Goal: Information Seeking & Learning: Learn about a topic

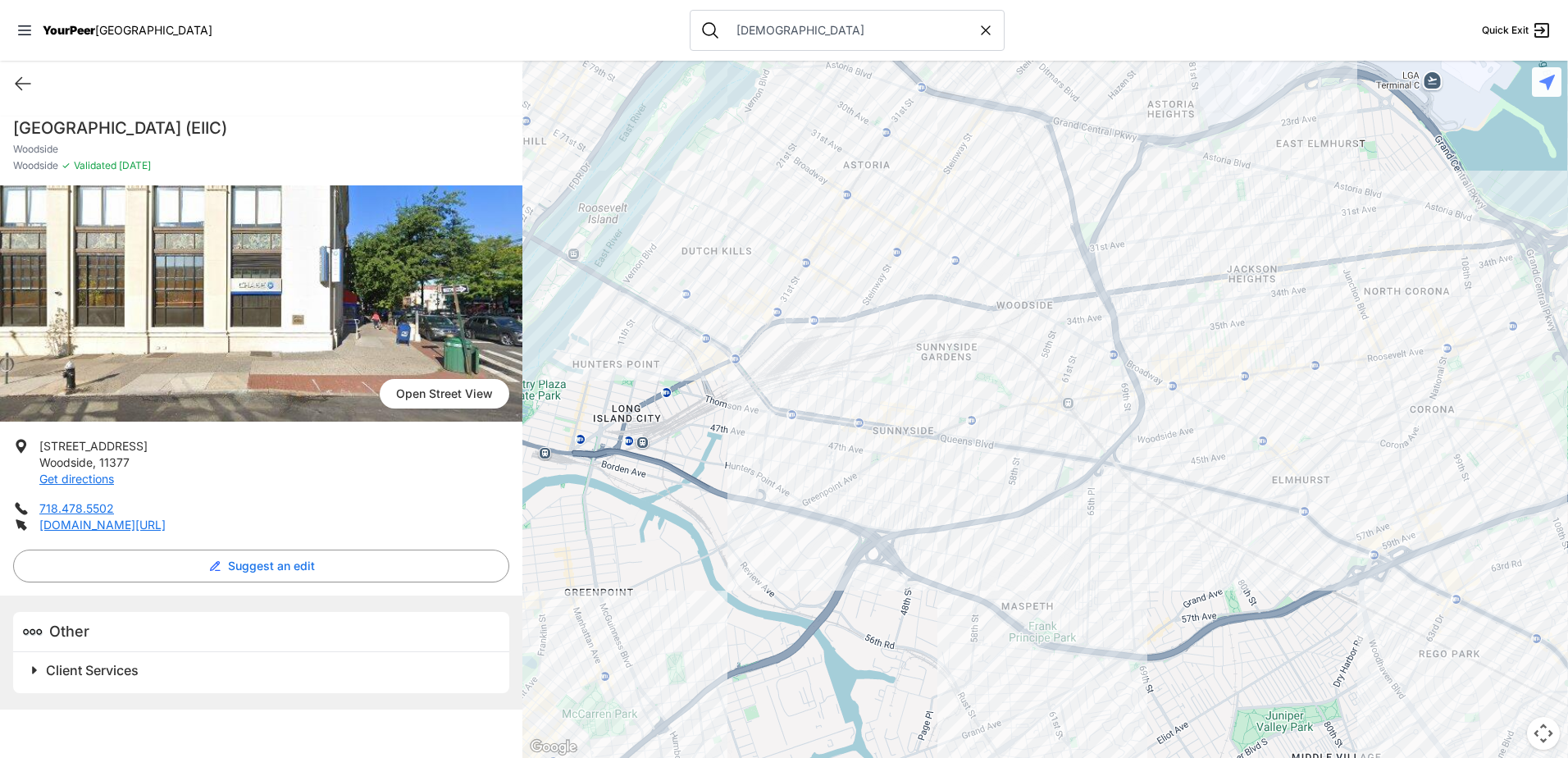
click at [917, 417] on div at bounding box center [1045, 409] width 1046 height 698
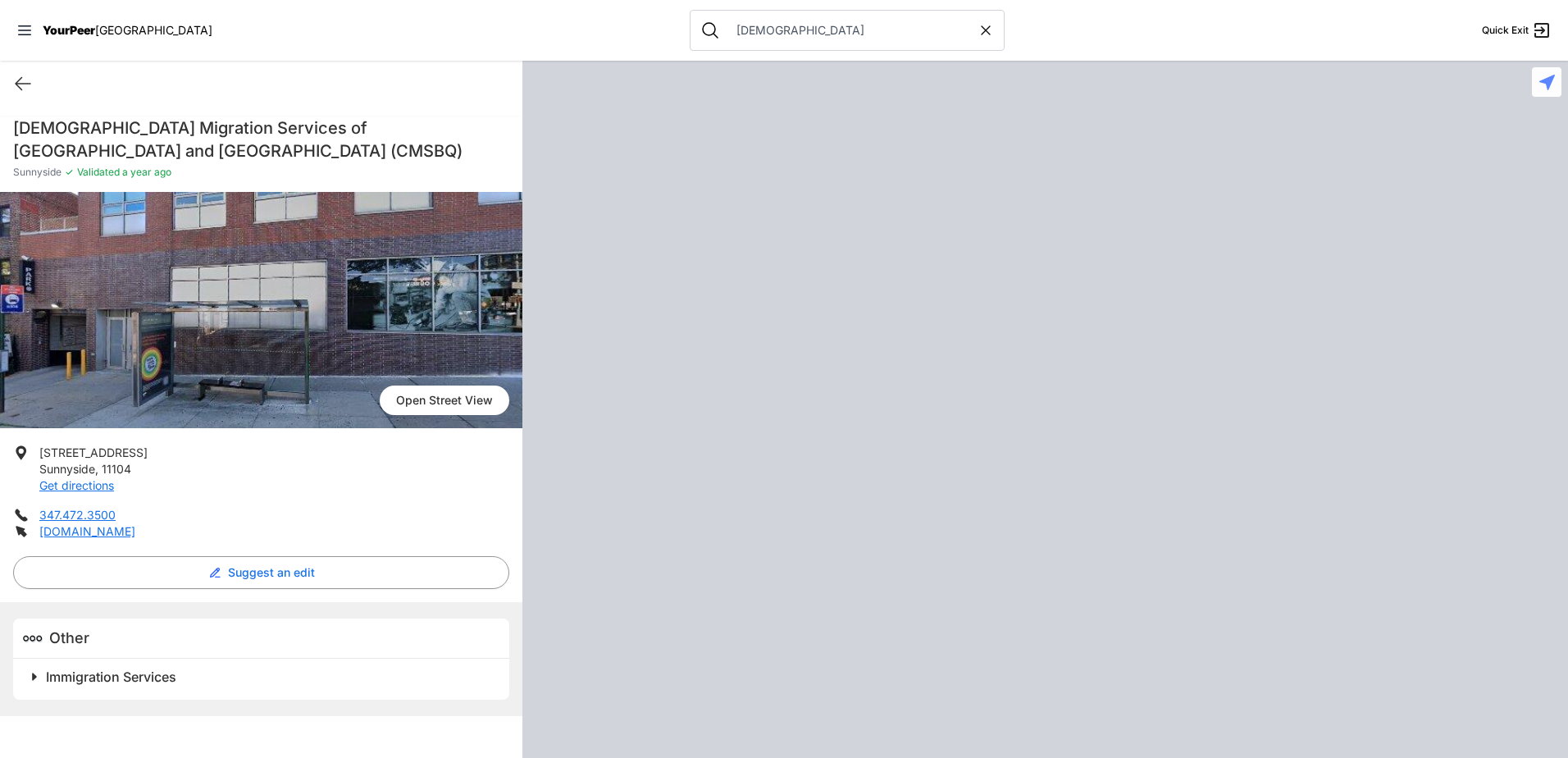
click at [923, 414] on div at bounding box center [1045, 409] width 1046 height 698
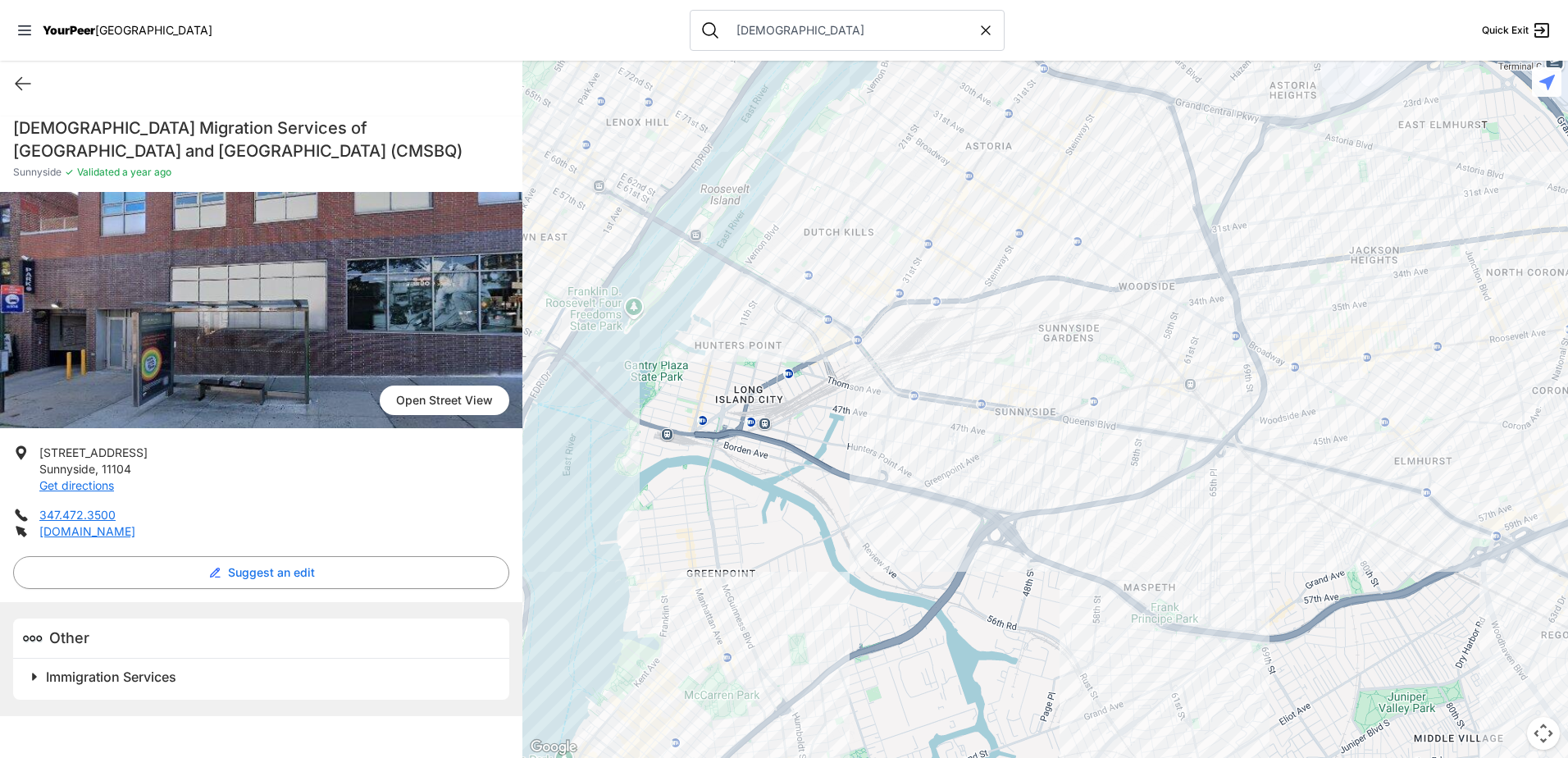
click at [922, 288] on div at bounding box center [1045, 409] width 1046 height 698
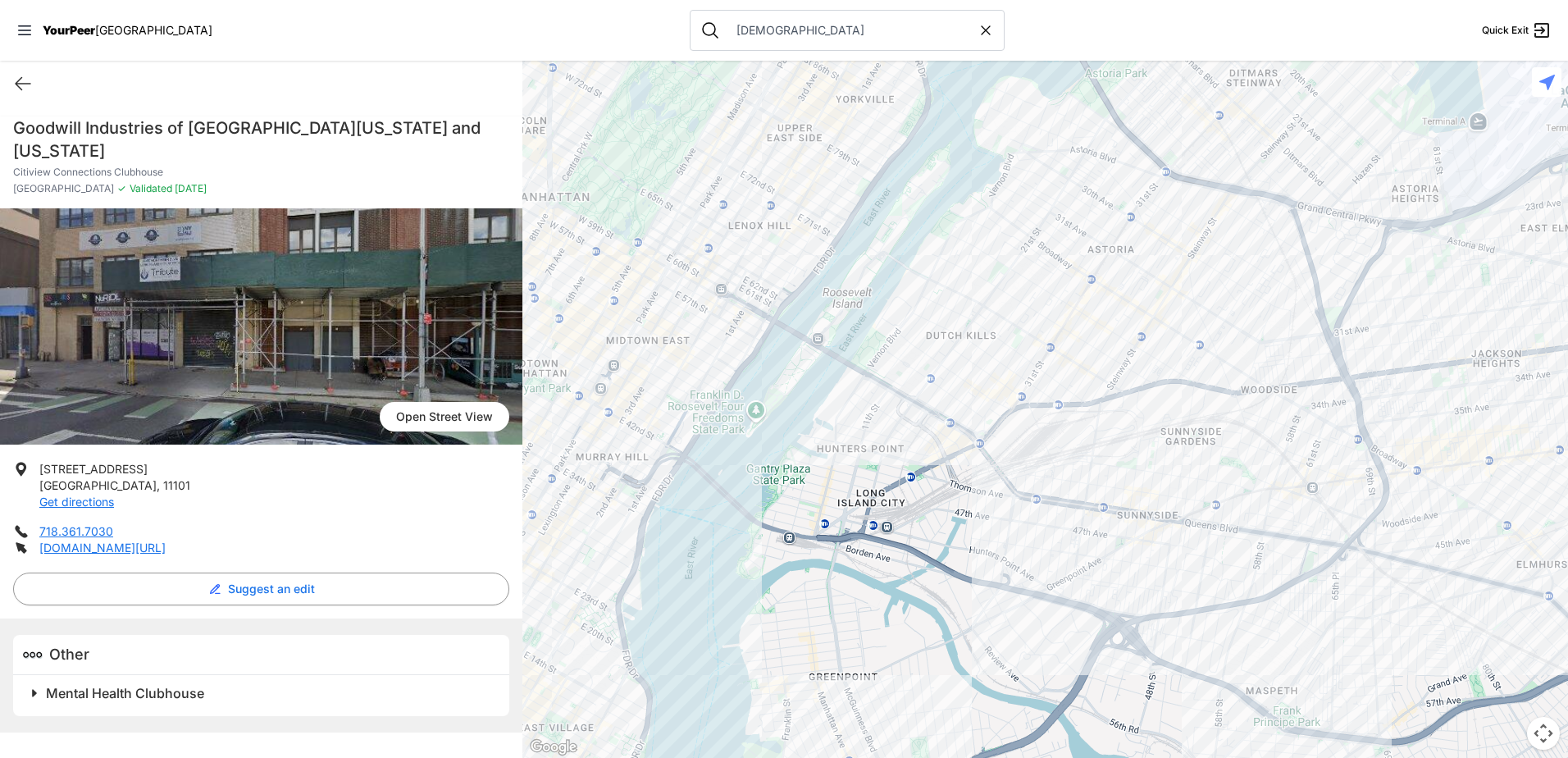
click at [1101, 335] on div at bounding box center [1045, 409] width 1046 height 698
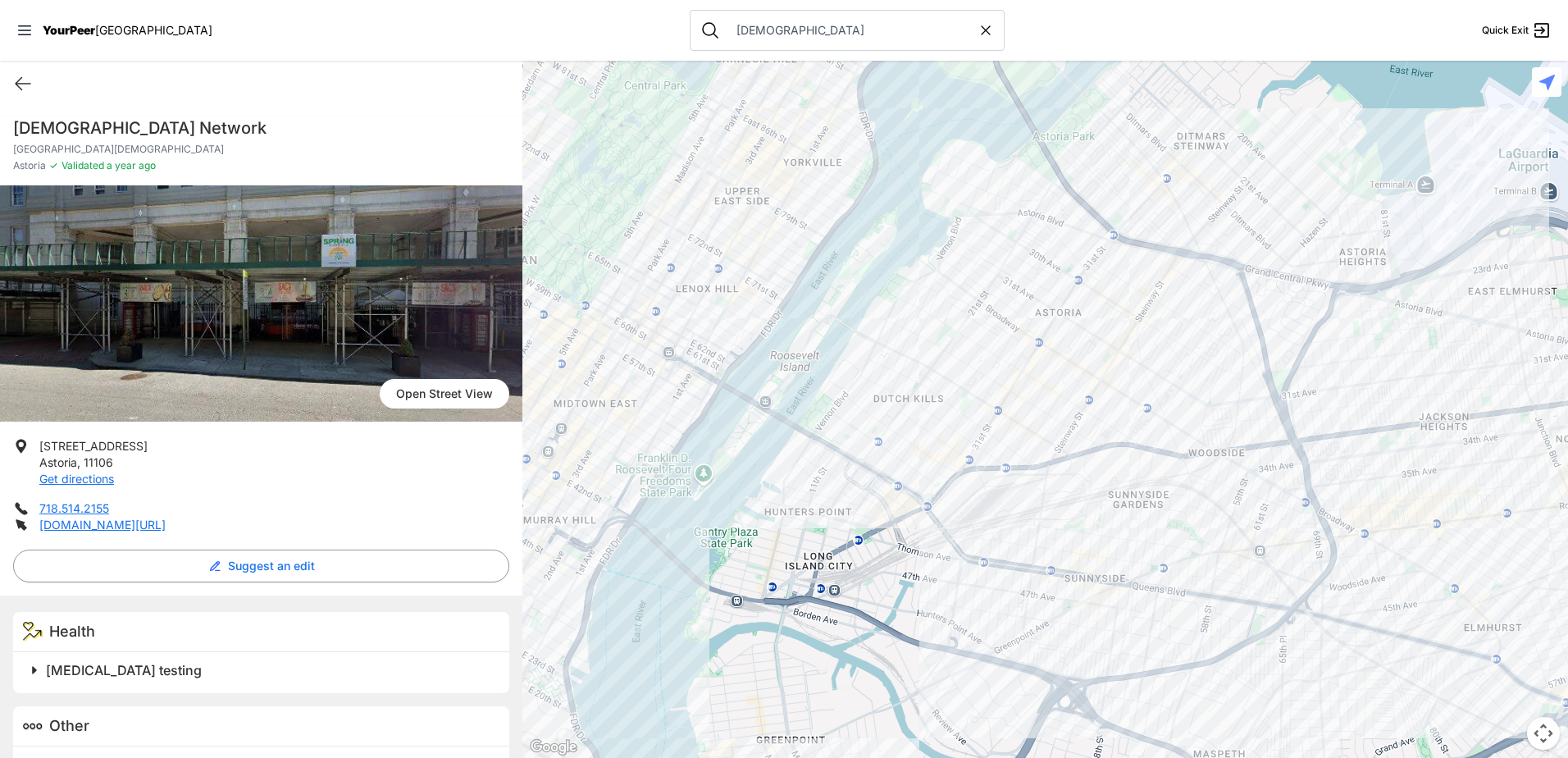
click at [927, 360] on div at bounding box center [1045, 409] width 1046 height 698
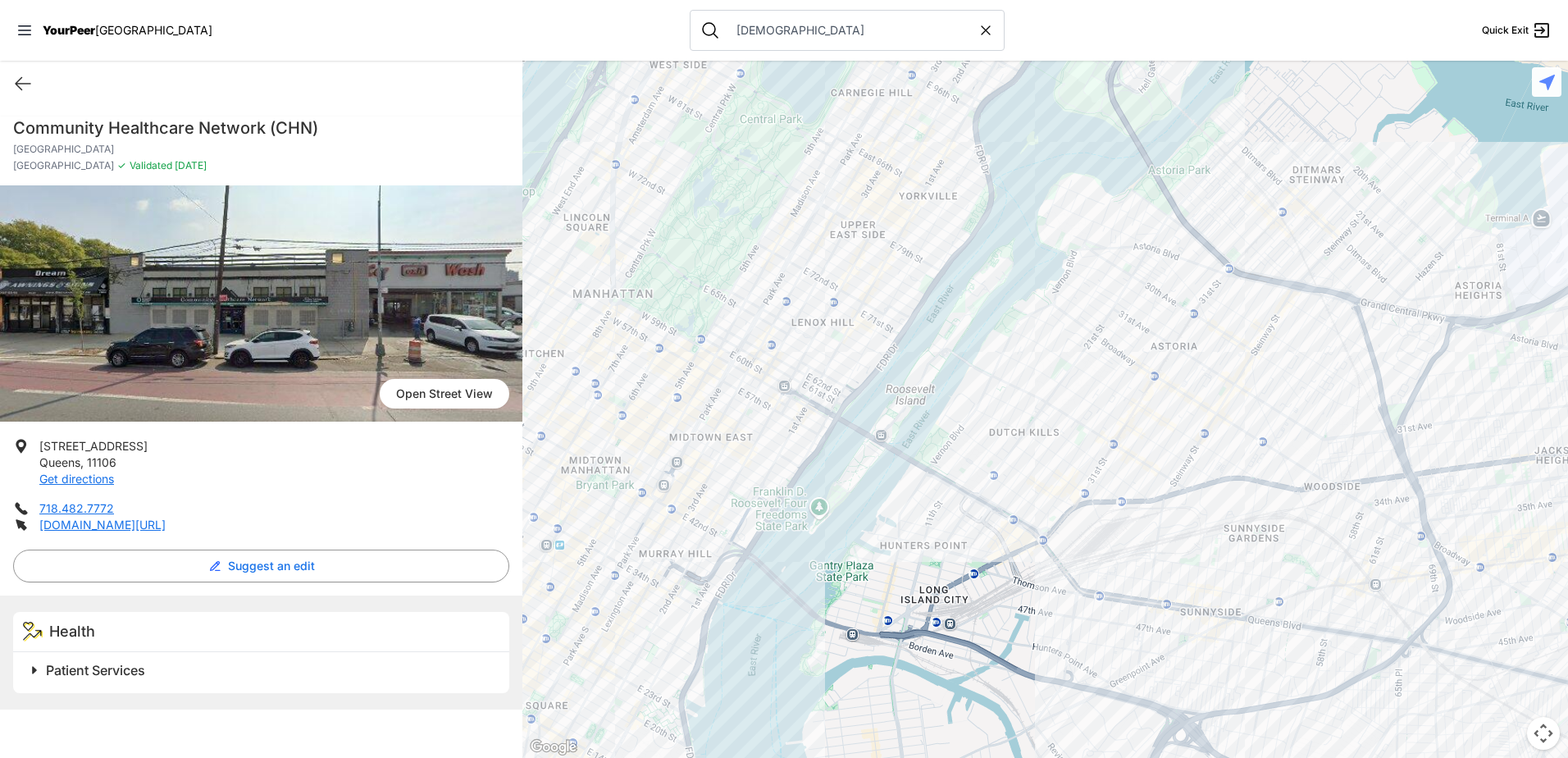
click at [1003, 447] on div at bounding box center [1045, 409] width 1046 height 698
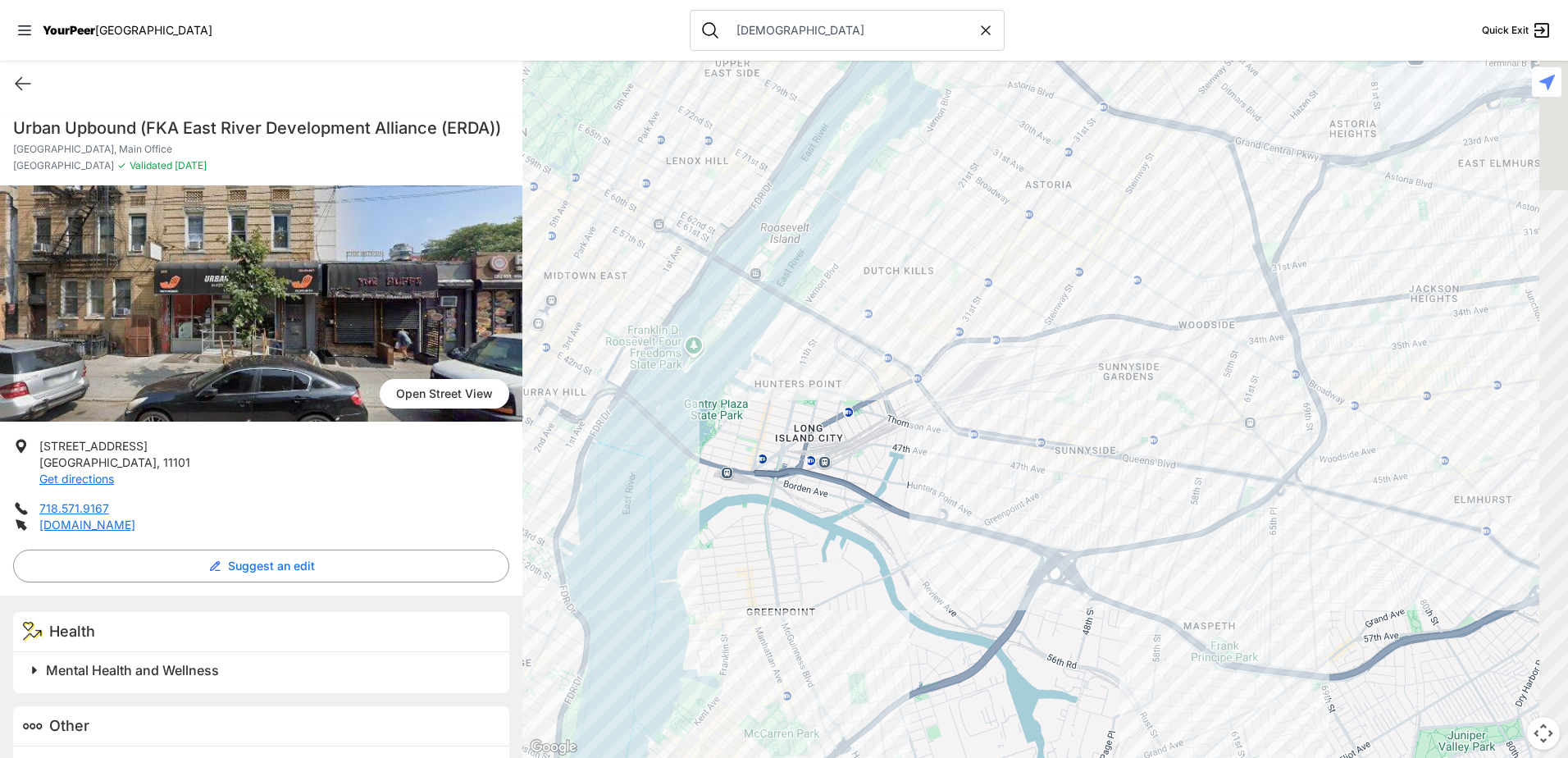
drag, startPoint x: 1235, startPoint y: 640, endPoint x: 1039, endPoint y: 511, distance: 234.6
click at [1039, 511] on div at bounding box center [1045, 409] width 1046 height 698
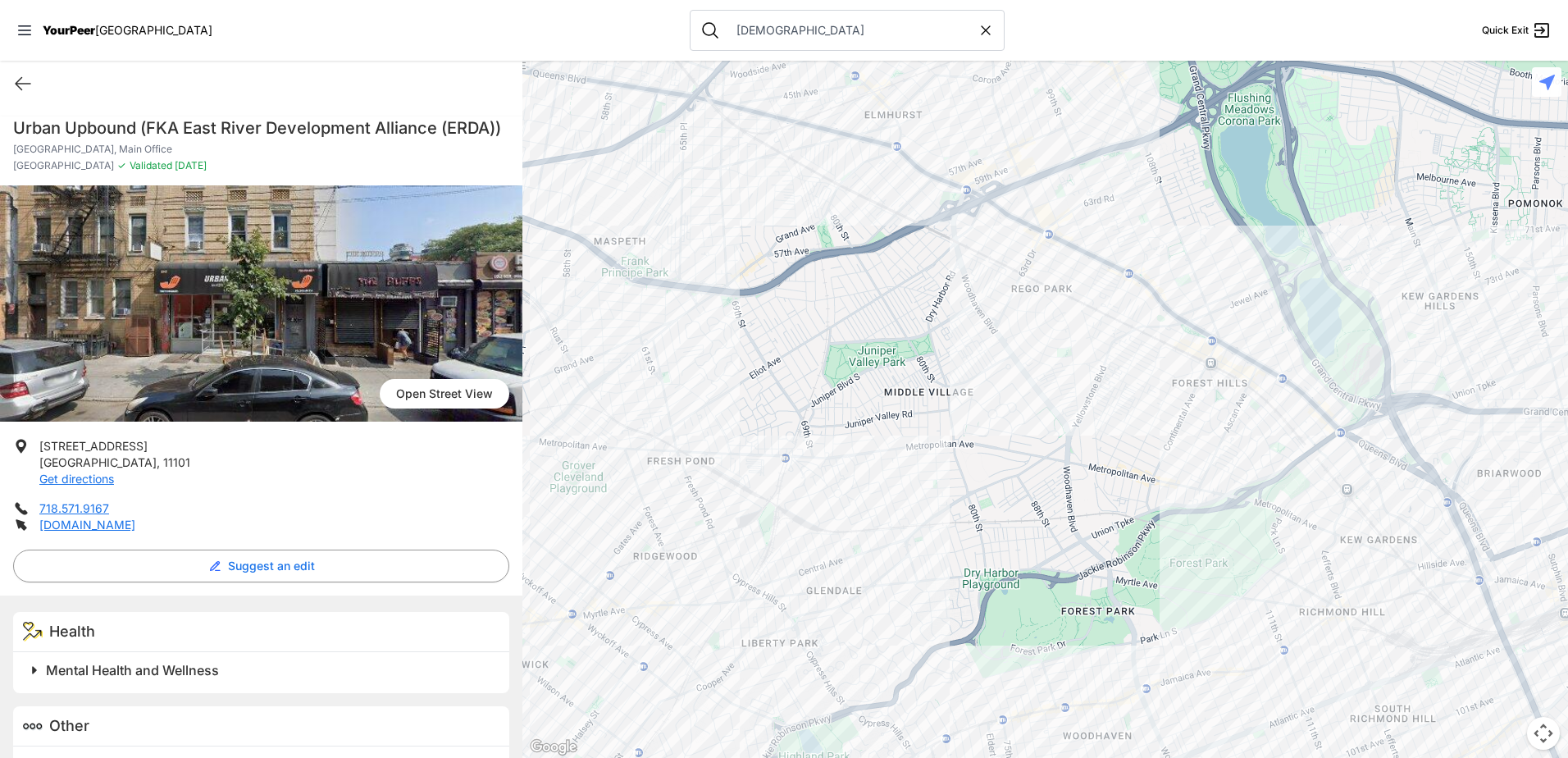
drag, startPoint x: 1307, startPoint y: 542, endPoint x: 737, endPoint y: 152, distance: 690.7
click at [737, 152] on div at bounding box center [1045, 409] width 1046 height 698
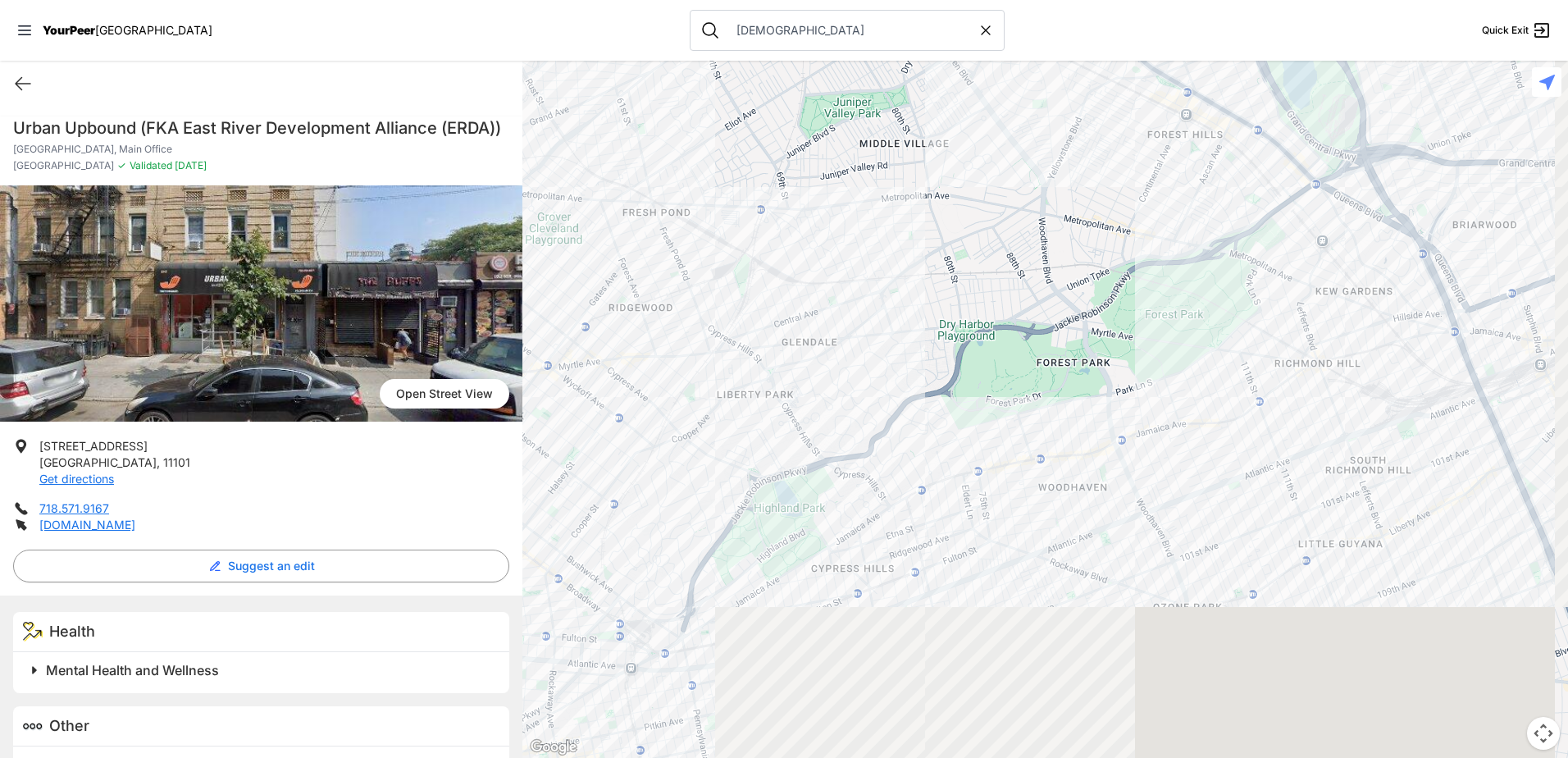
drag, startPoint x: 1119, startPoint y: 528, endPoint x: 1091, endPoint y: 277, distance: 252.6
click at [1091, 277] on div at bounding box center [1045, 409] width 1046 height 698
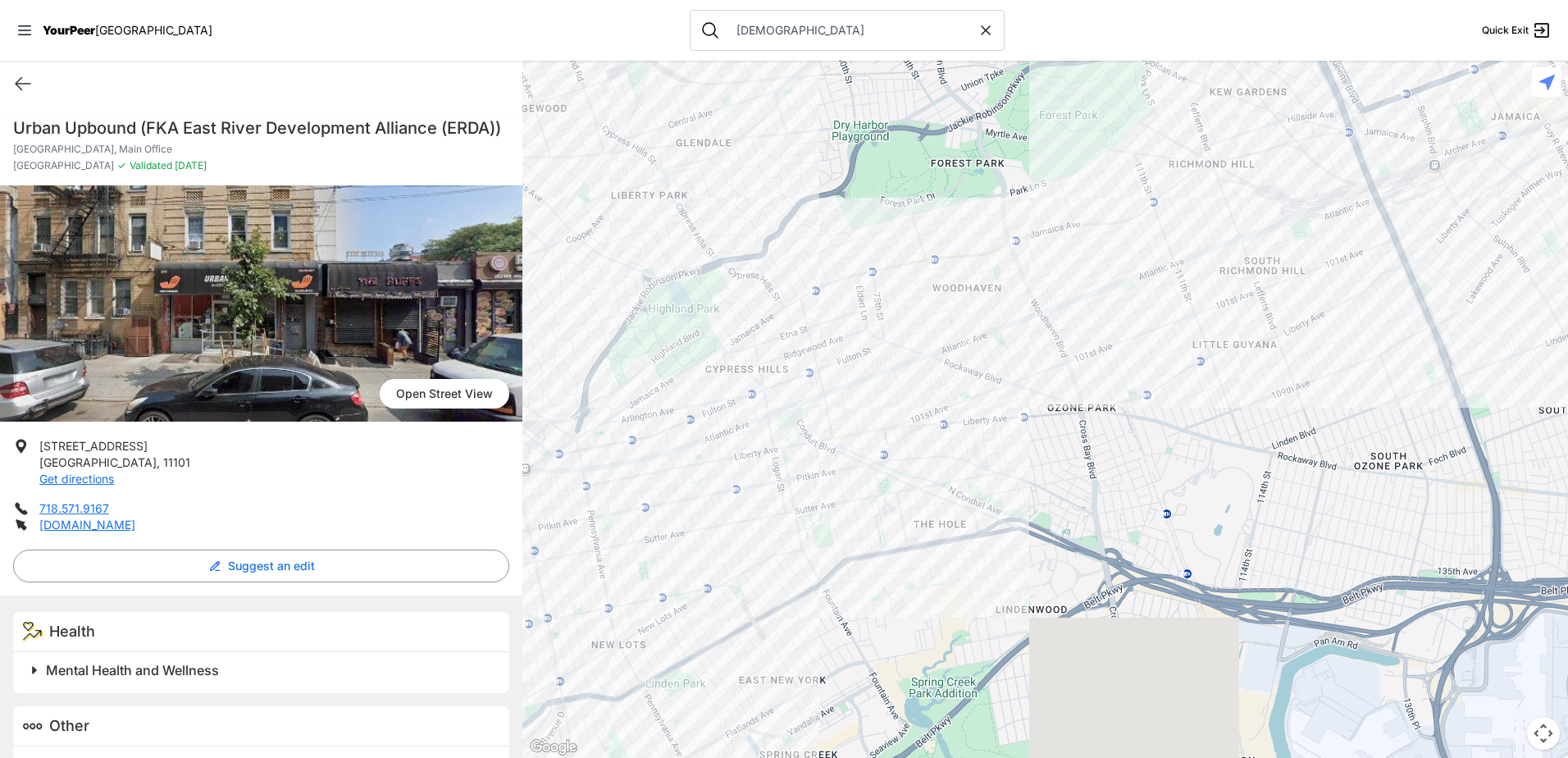
drag, startPoint x: 1091, startPoint y: 486, endPoint x: 987, endPoint y: 290, distance: 221.9
click at [987, 290] on div at bounding box center [1045, 409] width 1046 height 698
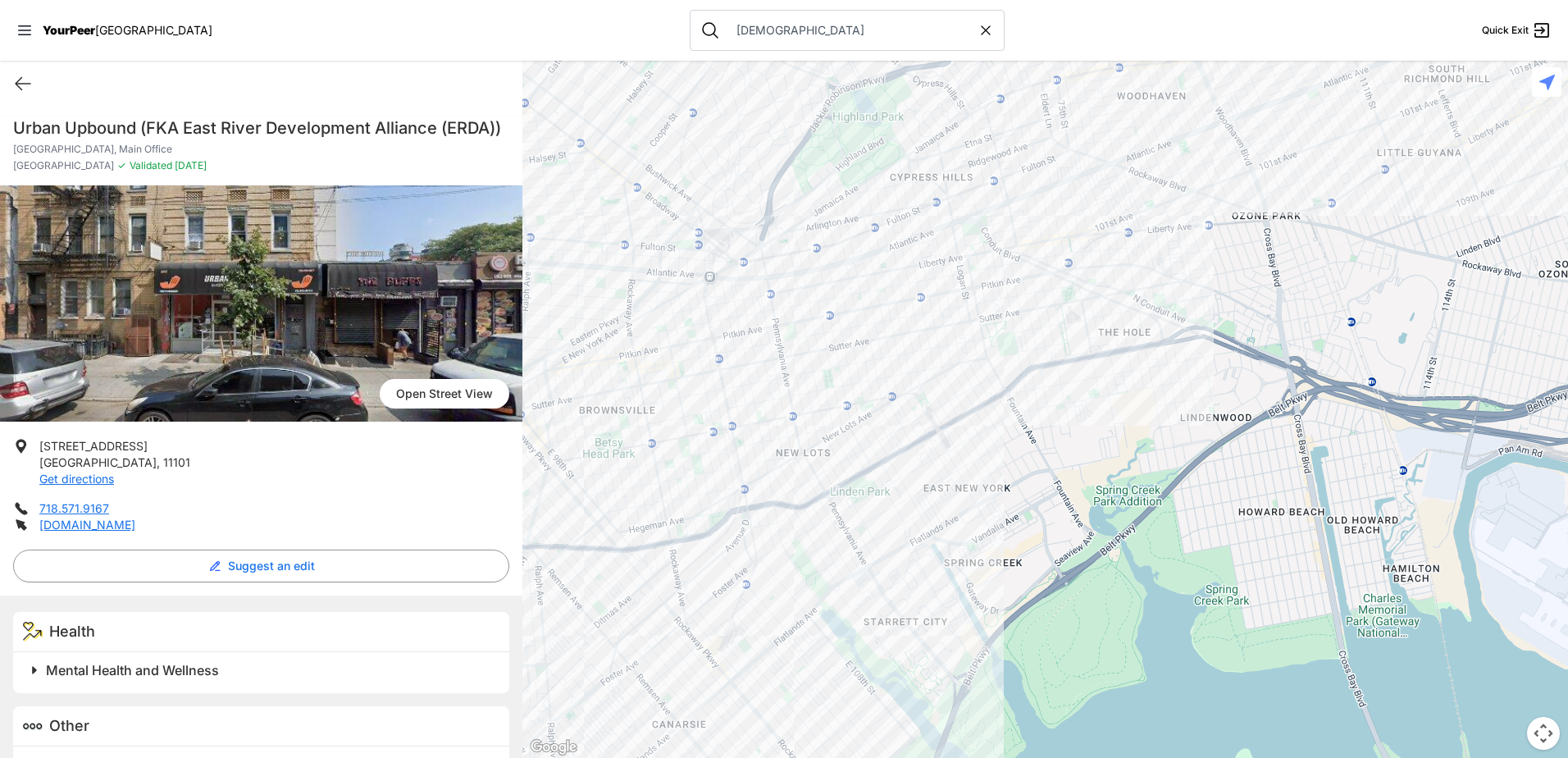
drag, startPoint x: 1253, startPoint y: 510, endPoint x: 1436, endPoint y: 313, distance: 268.9
click at [1436, 313] on div at bounding box center [1045, 409] width 1046 height 698
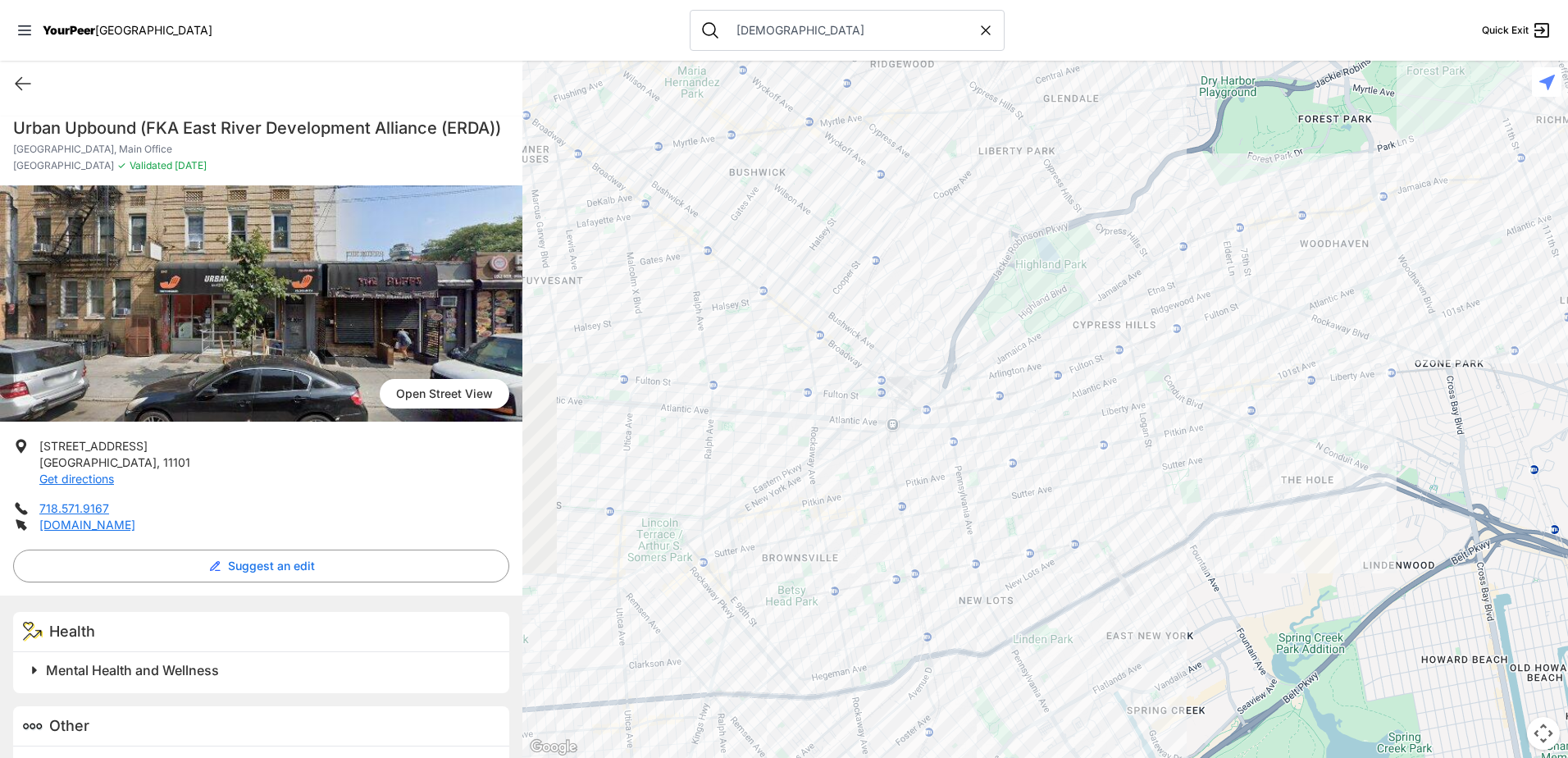
drag, startPoint x: 1157, startPoint y: 490, endPoint x: 1345, endPoint y: 636, distance: 238.0
click at [1345, 636] on div at bounding box center [1045, 409] width 1046 height 698
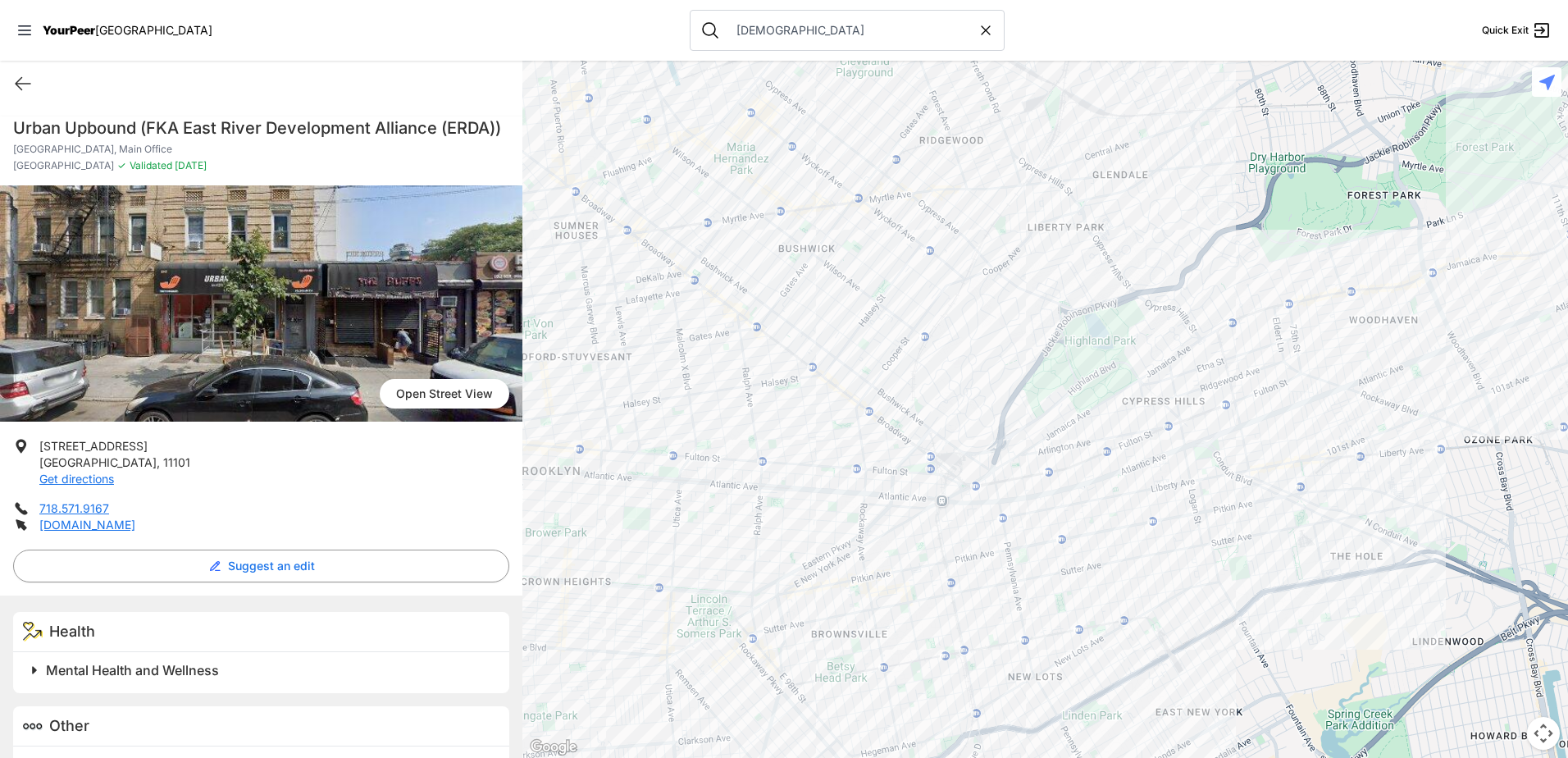
drag, startPoint x: 1220, startPoint y: 482, endPoint x: 1305, endPoint y: 617, distance: 159.5
click at [1307, 621] on div at bounding box center [1045, 409] width 1046 height 698
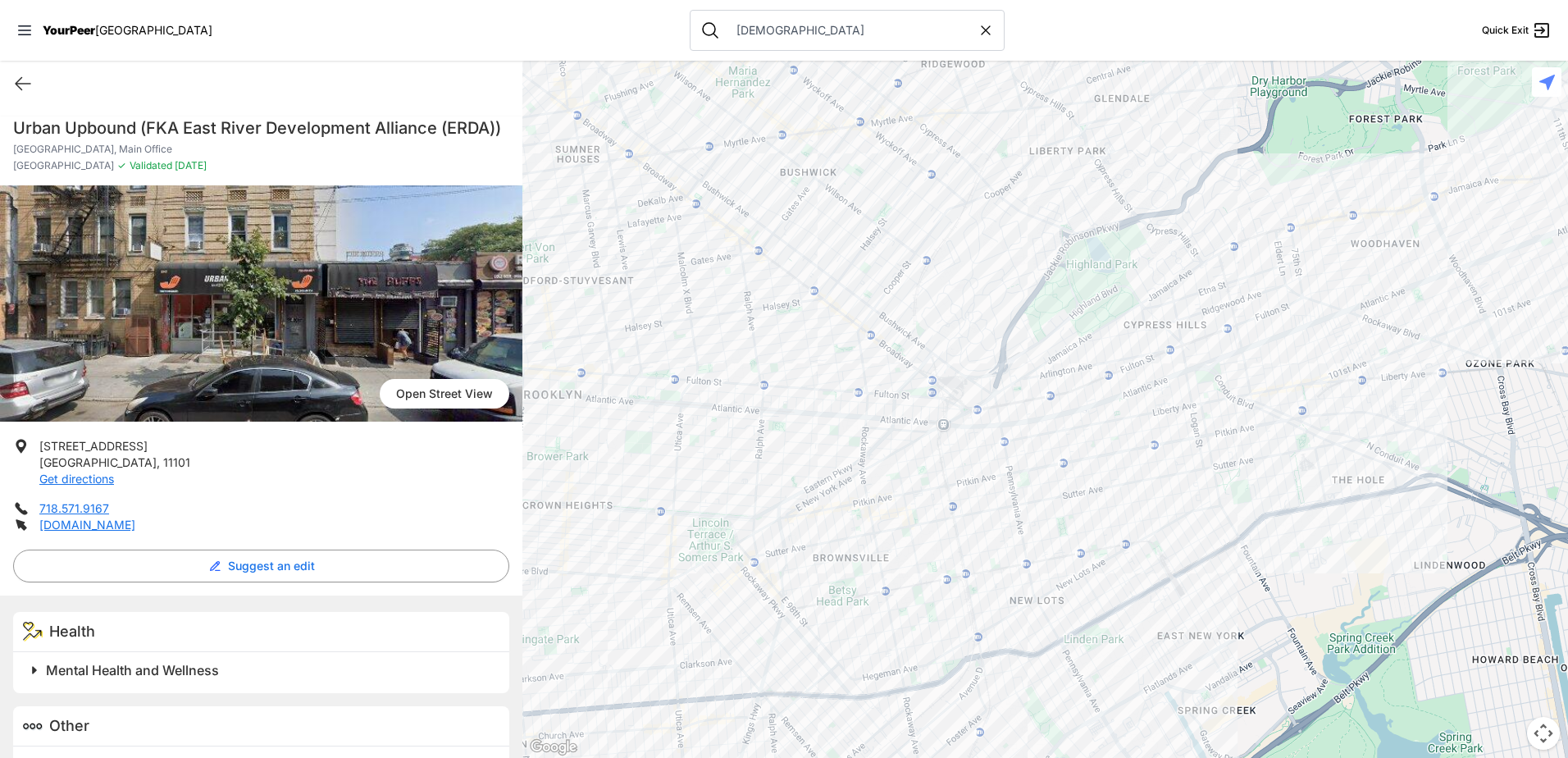
drag, startPoint x: 1038, startPoint y: 400, endPoint x: 995, endPoint y: 255, distance: 151.2
click at [995, 255] on div at bounding box center [1045, 409] width 1046 height 698
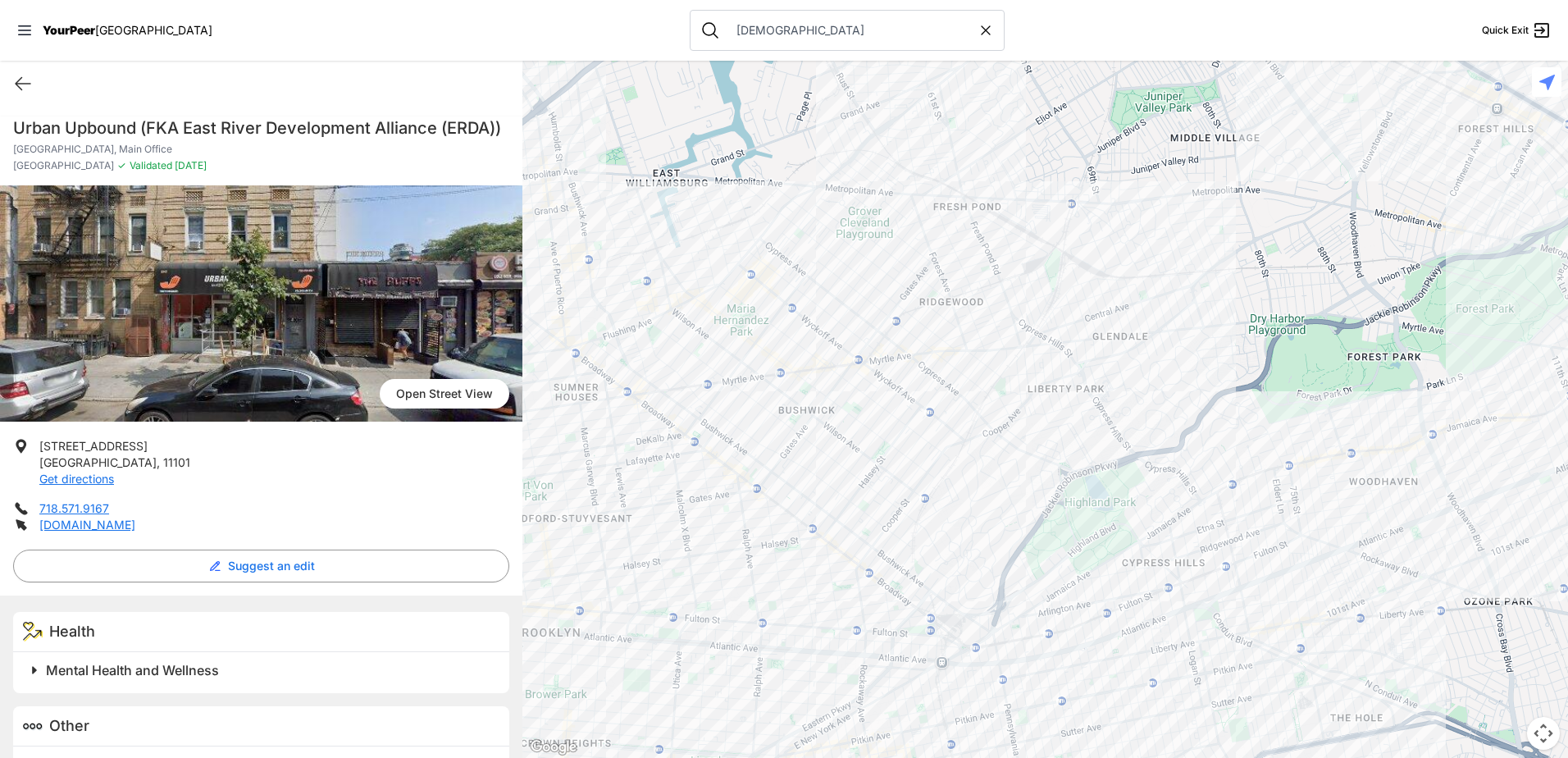
drag, startPoint x: 1236, startPoint y: 472, endPoint x: 1244, endPoint y: 715, distance: 243.1
click at [1244, 715] on div at bounding box center [1045, 409] width 1046 height 698
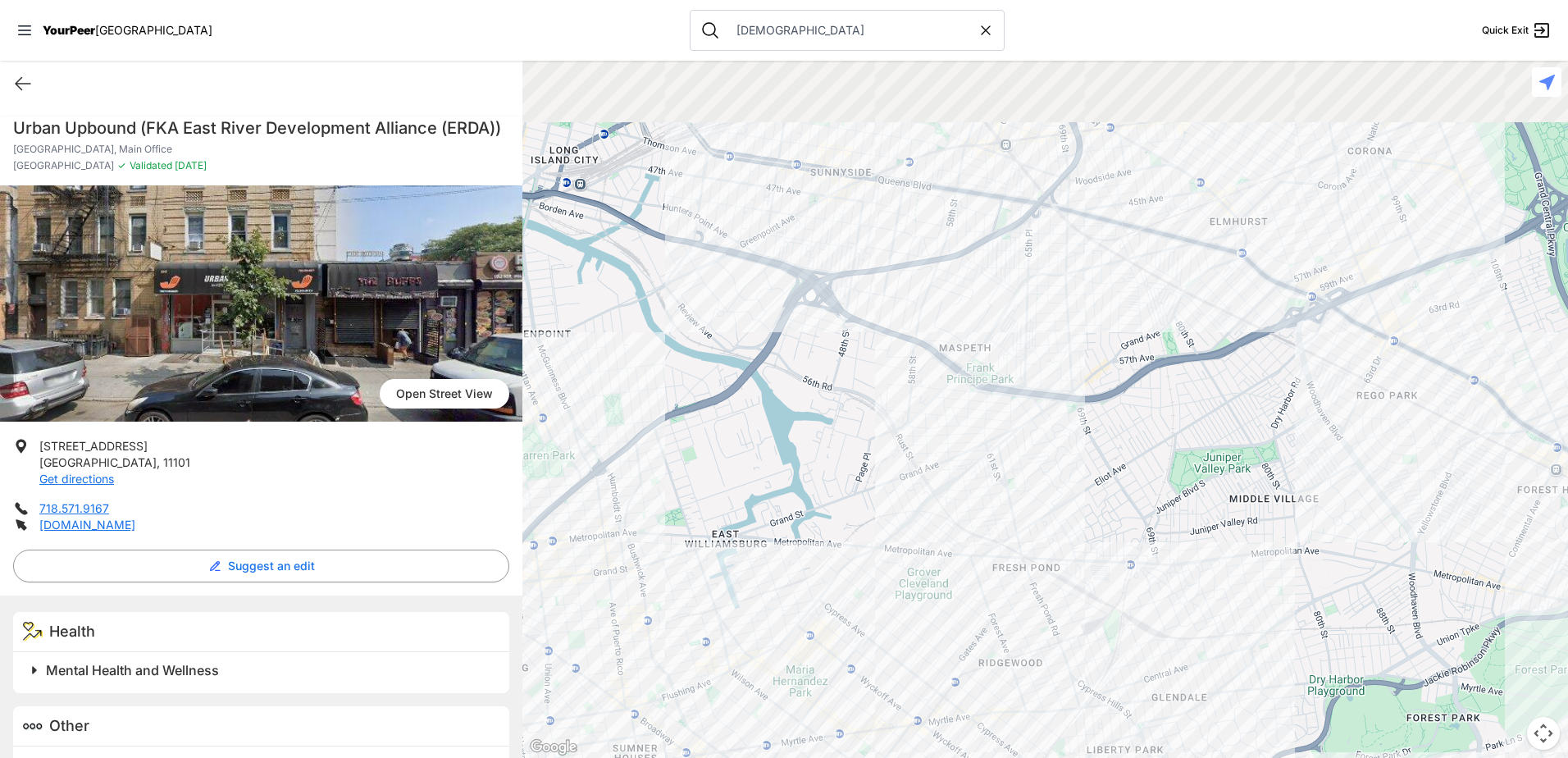
drag, startPoint x: 1063, startPoint y: 347, endPoint x: 1121, endPoint y: 711, distance: 368.6
click at [1121, 711] on div at bounding box center [1045, 409] width 1046 height 698
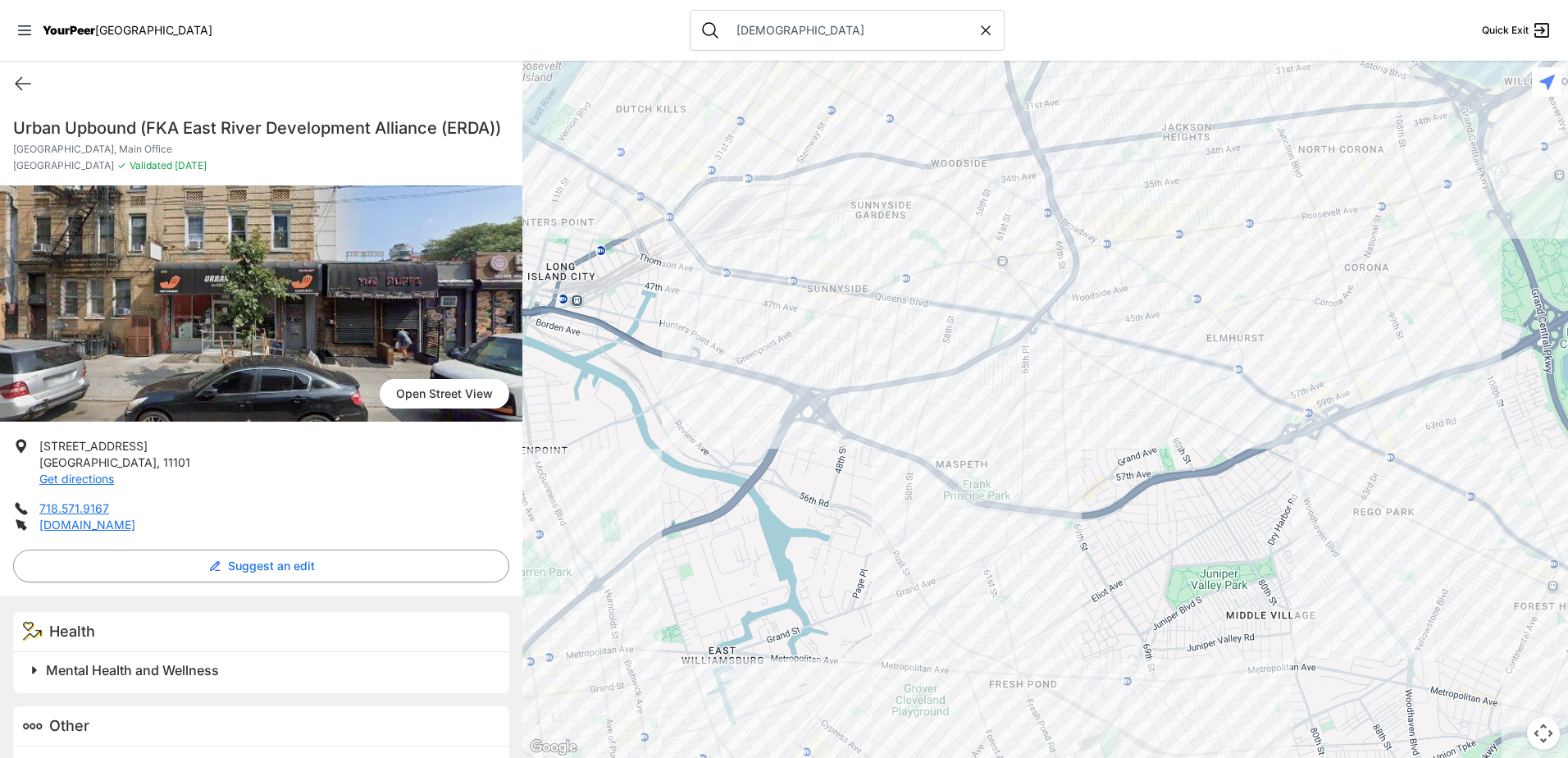
drag, startPoint x: 1080, startPoint y: 226, endPoint x: 1077, endPoint y: 392, distance: 166.0
click at [1077, 387] on div at bounding box center [1045, 409] width 1046 height 698
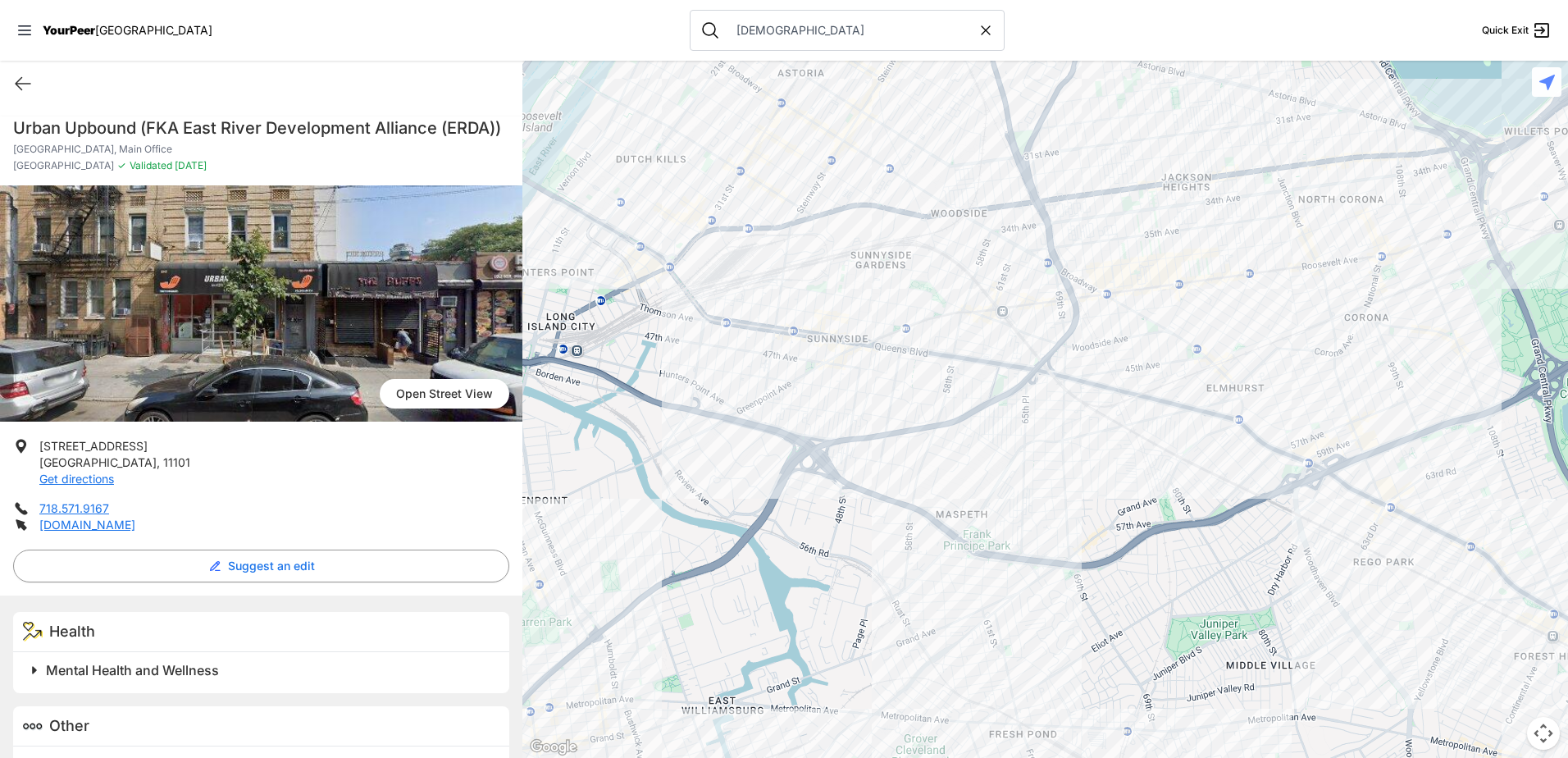
click at [1078, 407] on div at bounding box center [1045, 409] width 1046 height 698
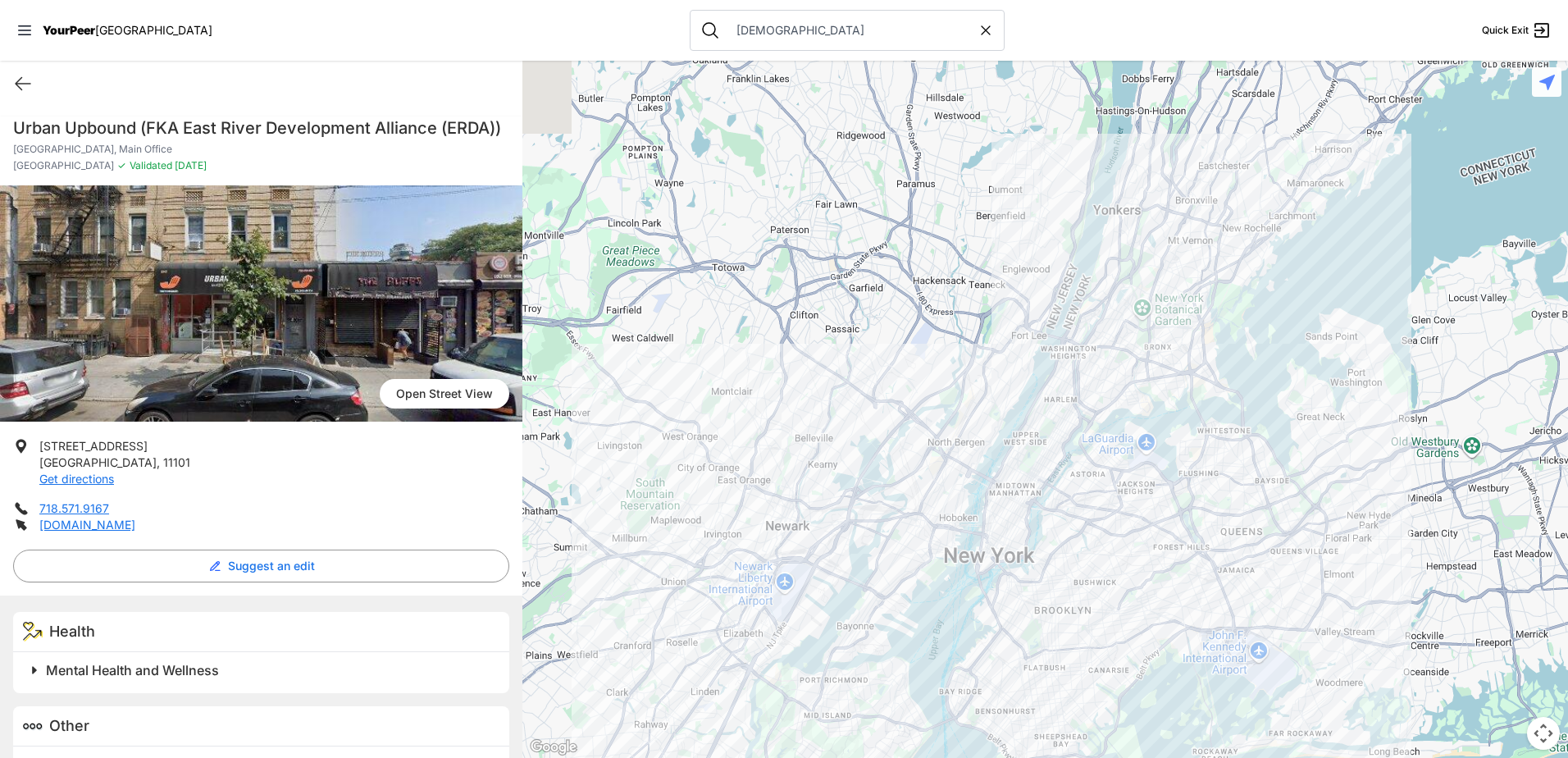
drag, startPoint x: 1091, startPoint y: 669, endPoint x: 1139, endPoint y: 585, distance: 96.7
click at [1076, 573] on div at bounding box center [1045, 409] width 1046 height 698
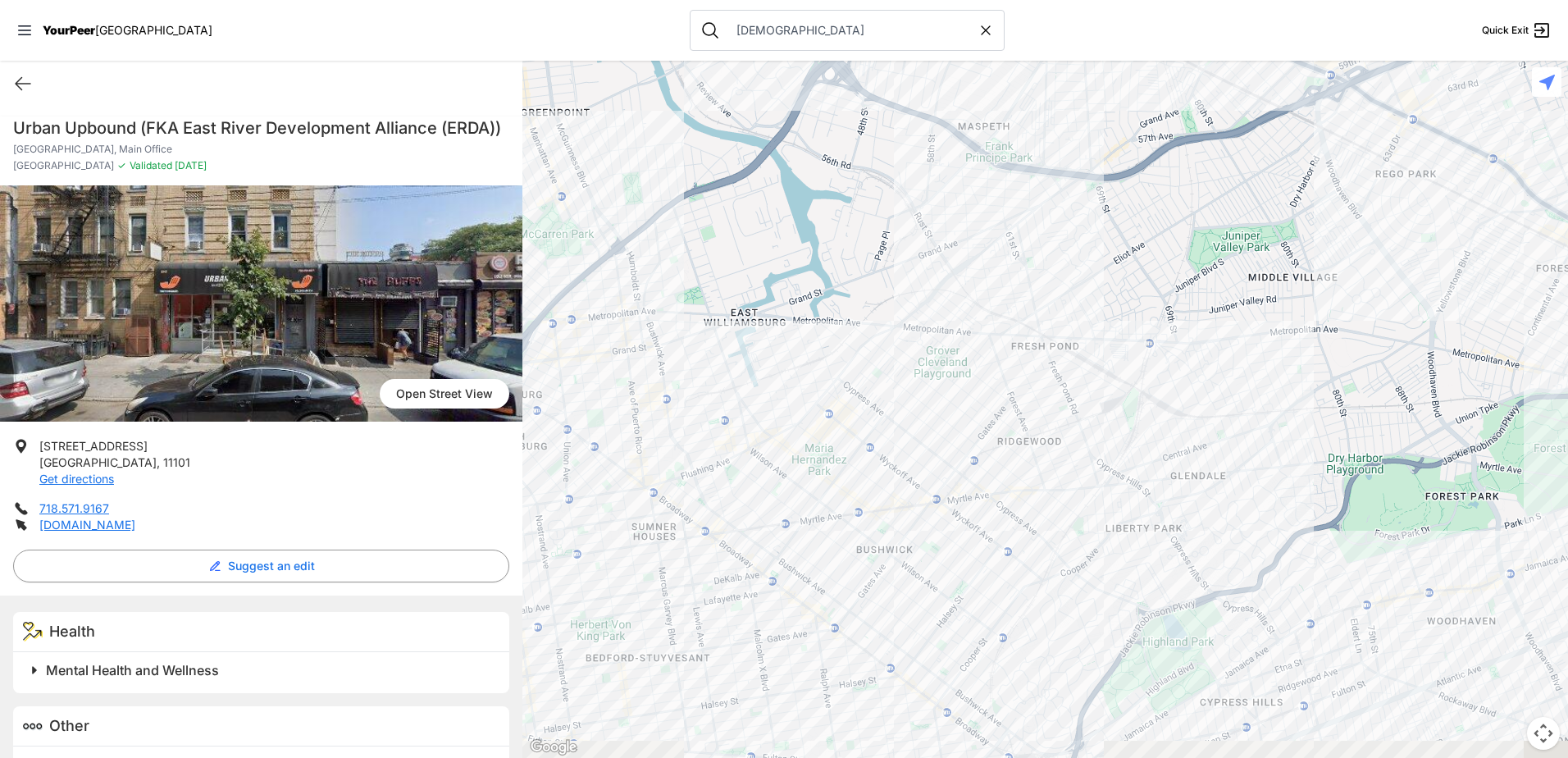
drag, startPoint x: 1082, startPoint y: 583, endPoint x: 1102, endPoint y: 533, distance: 53.9
click at [1099, 541] on div at bounding box center [1045, 409] width 1046 height 698
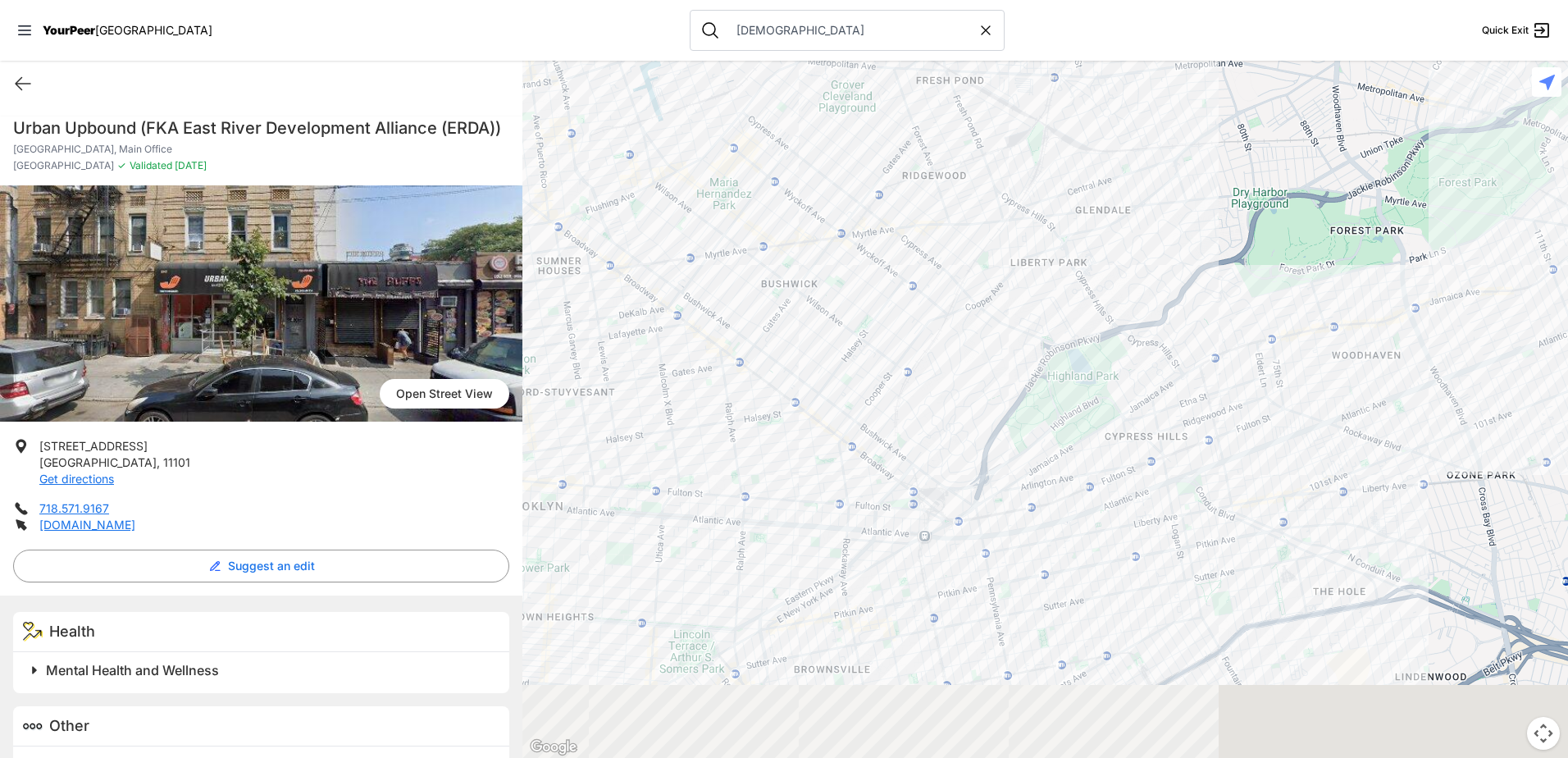
drag, startPoint x: 1204, startPoint y: 503, endPoint x: 1038, endPoint y: 101, distance: 434.9
click at [1035, 98] on div at bounding box center [1045, 409] width 1046 height 698
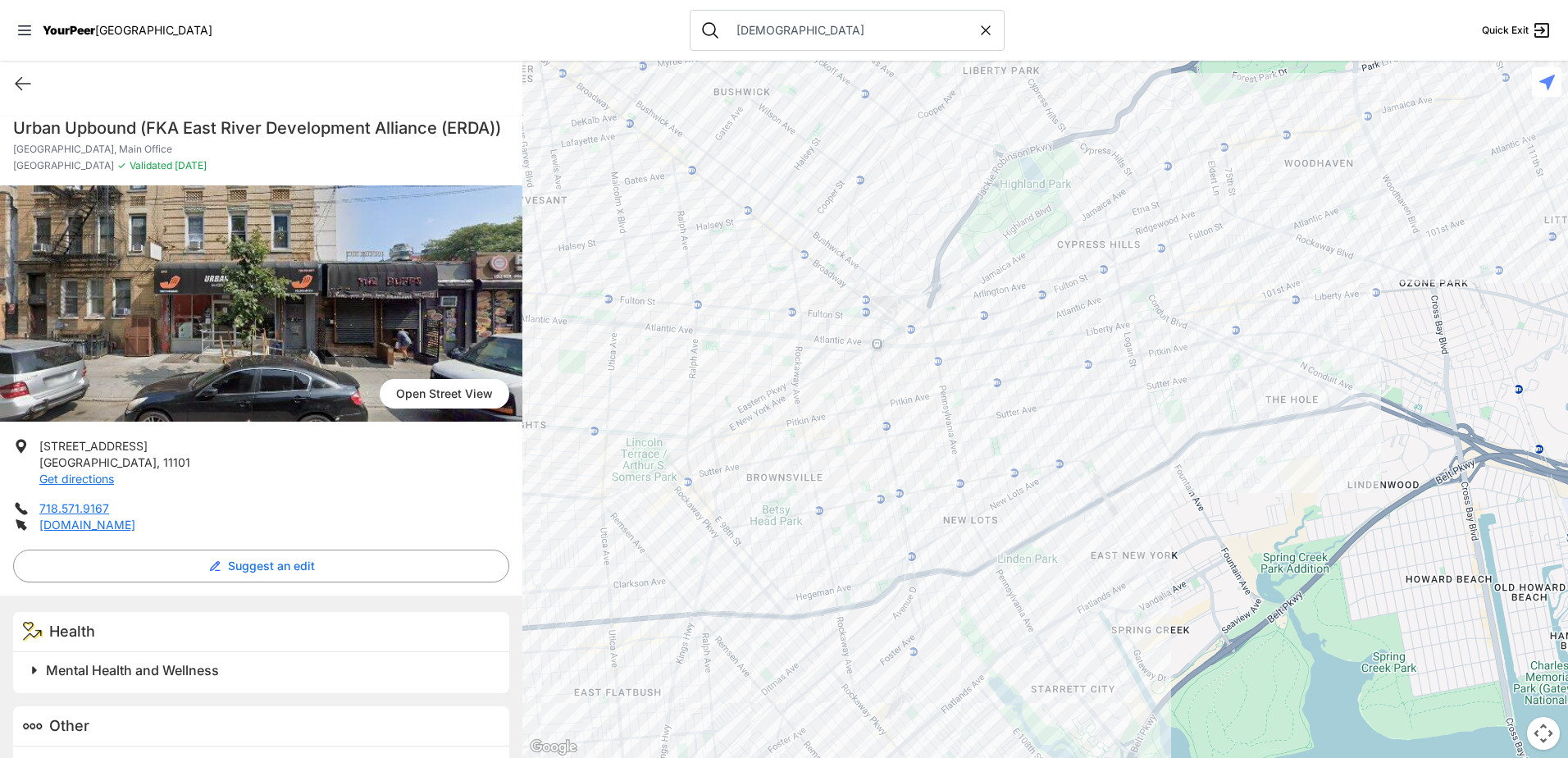
click at [811, 400] on div at bounding box center [1045, 409] width 1046 height 698
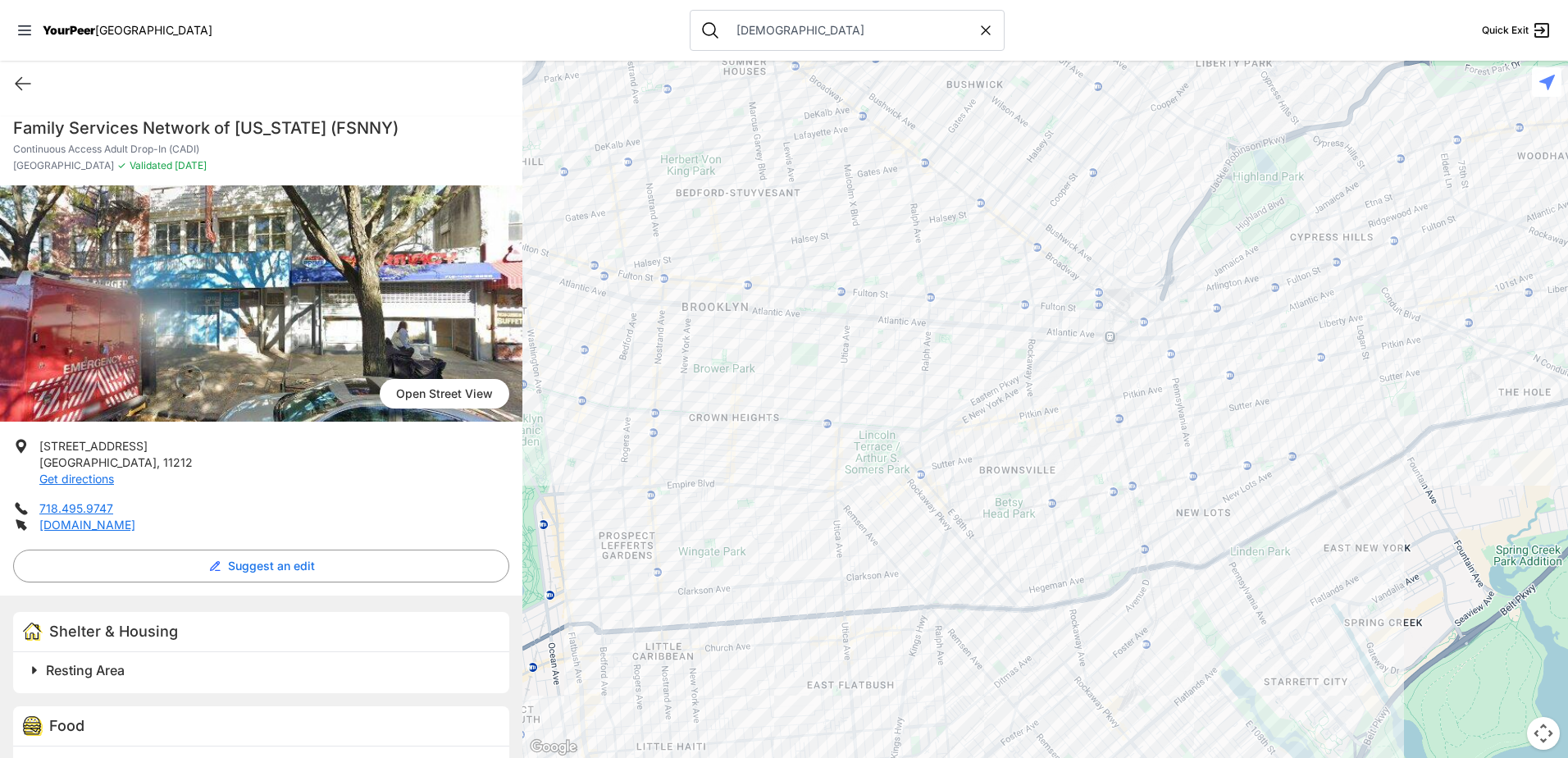
click at [1085, 326] on div at bounding box center [1045, 409] width 1046 height 698
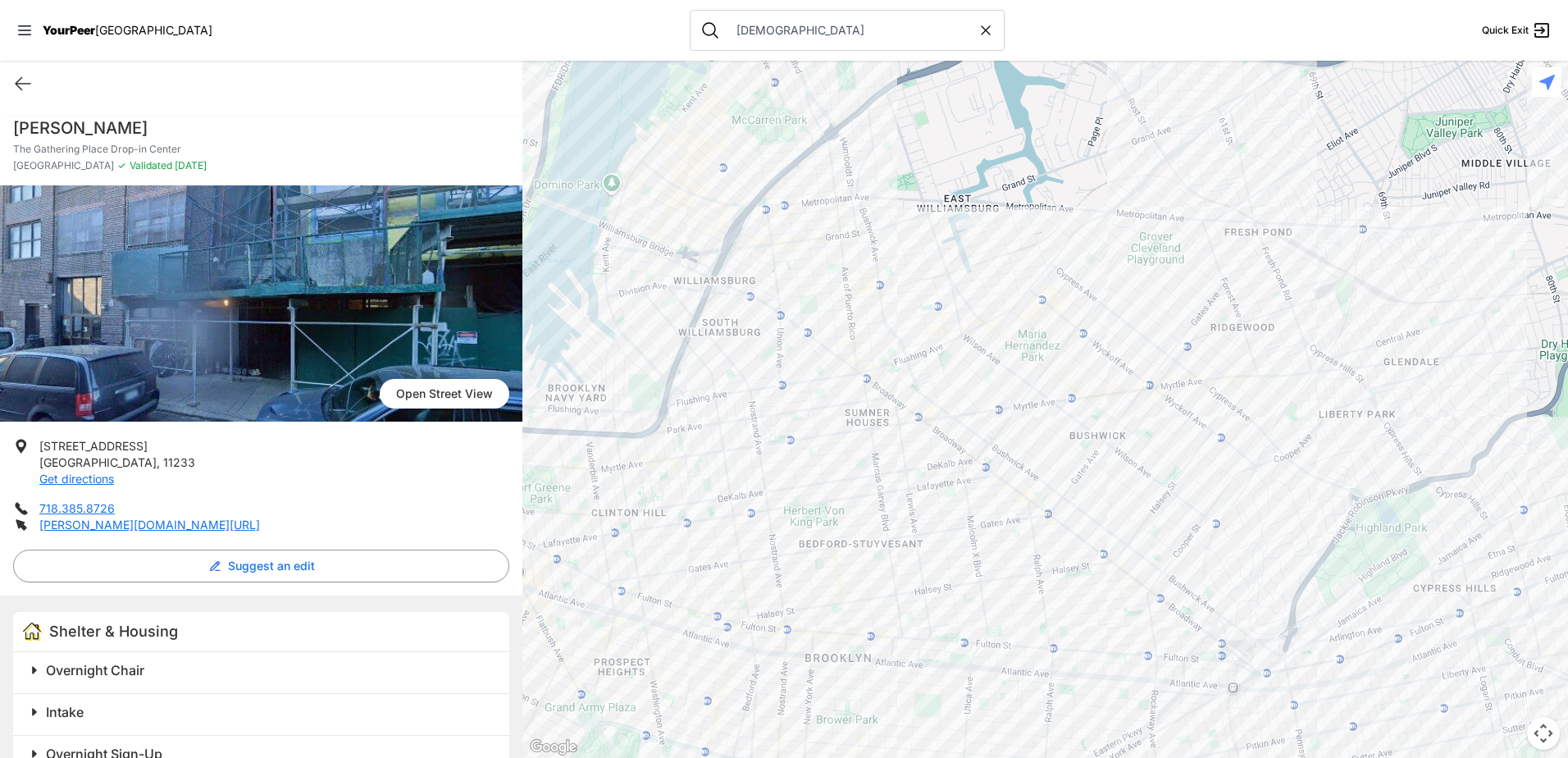
drag, startPoint x: 973, startPoint y: 342, endPoint x: 1144, endPoint y: 616, distance: 323.0
click at [1138, 624] on div at bounding box center [1045, 409] width 1046 height 698
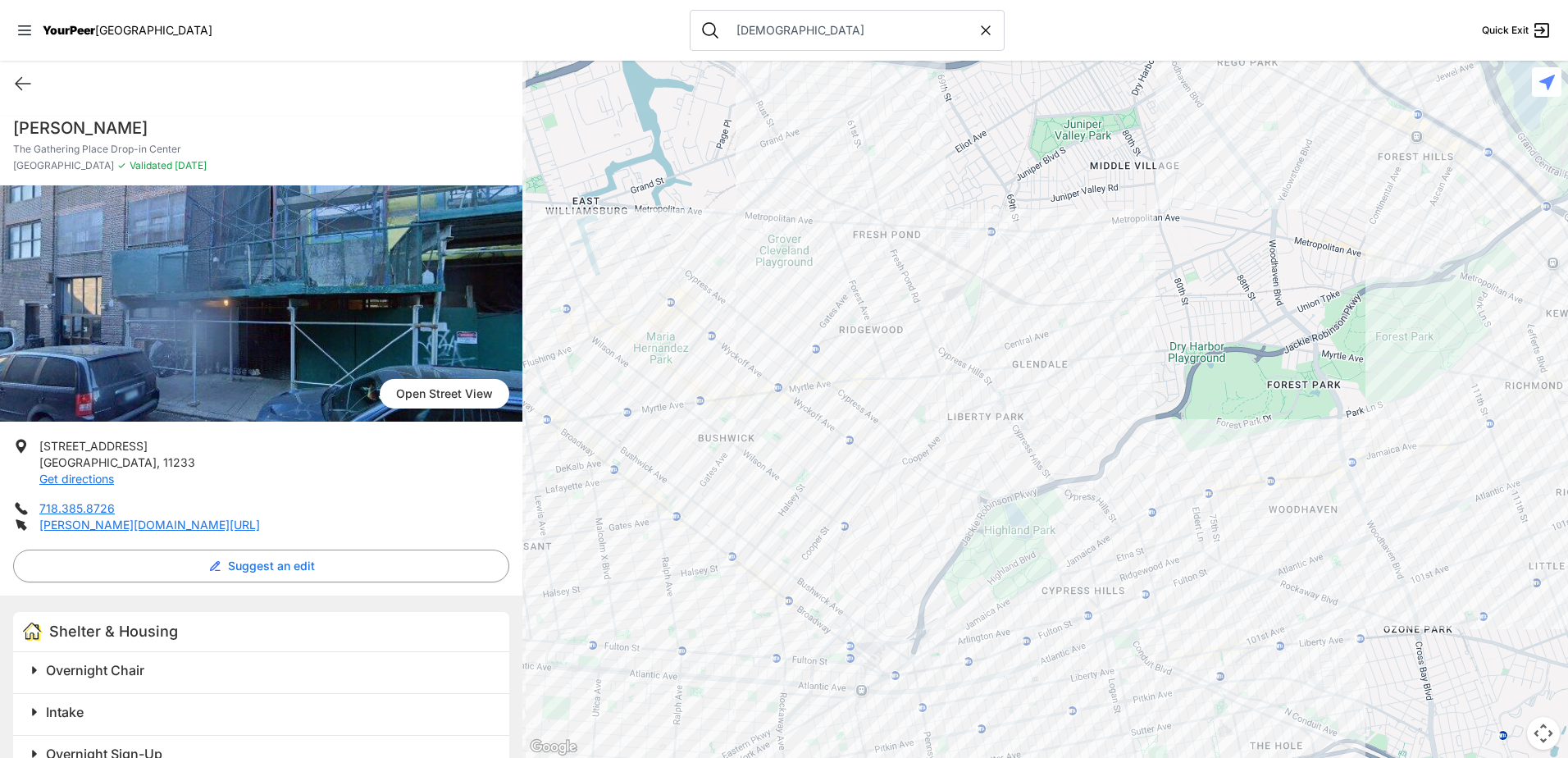
drag, startPoint x: 1226, startPoint y: 483, endPoint x: 803, endPoint y: 460, distance: 423.6
click at [803, 460] on div at bounding box center [1045, 409] width 1046 height 698
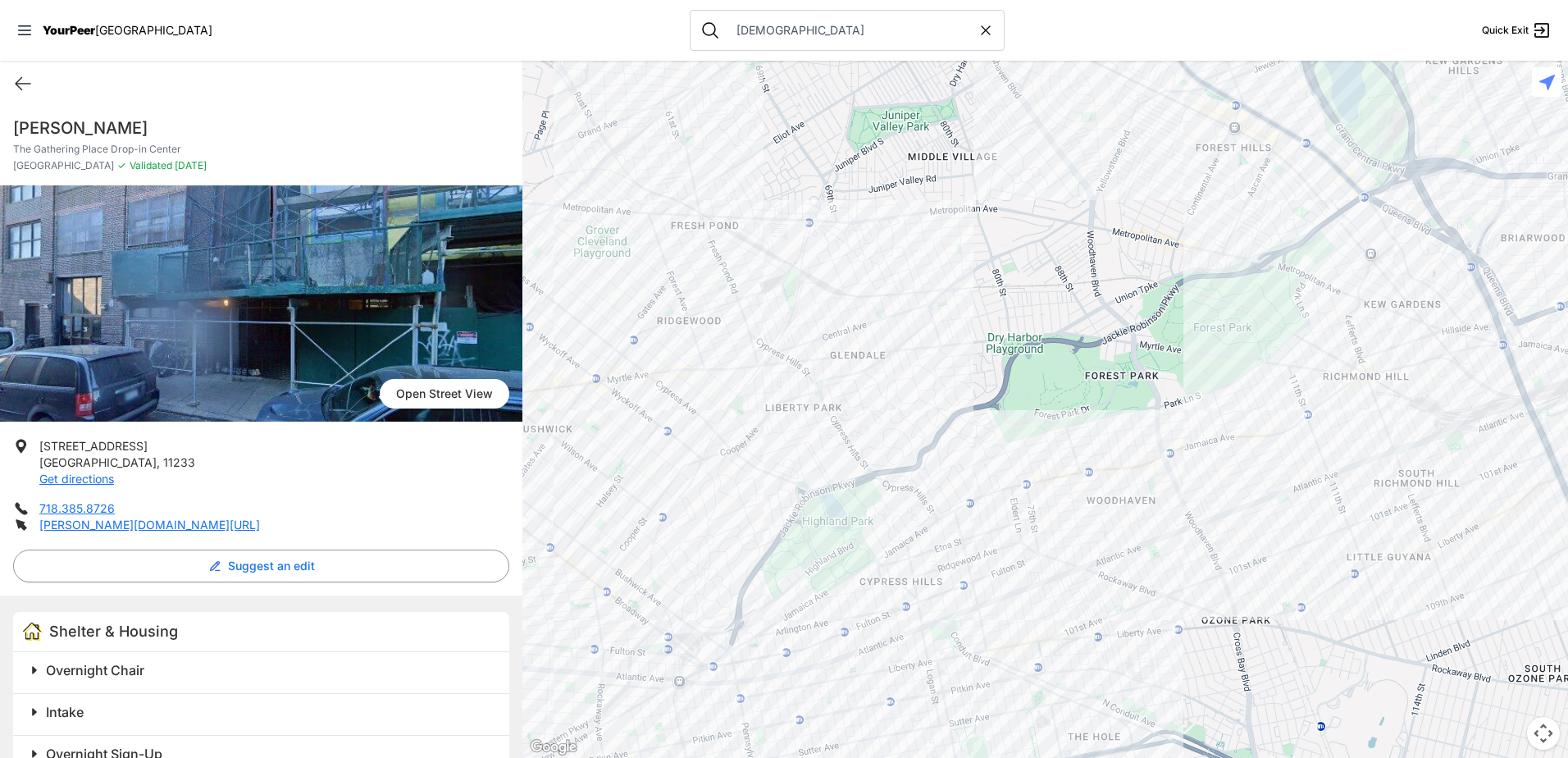
drag, startPoint x: 1458, startPoint y: 669, endPoint x: 1312, endPoint y: 686, distance: 147.0
click at [1312, 686] on div at bounding box center [1045, 409] width 1046 height 698
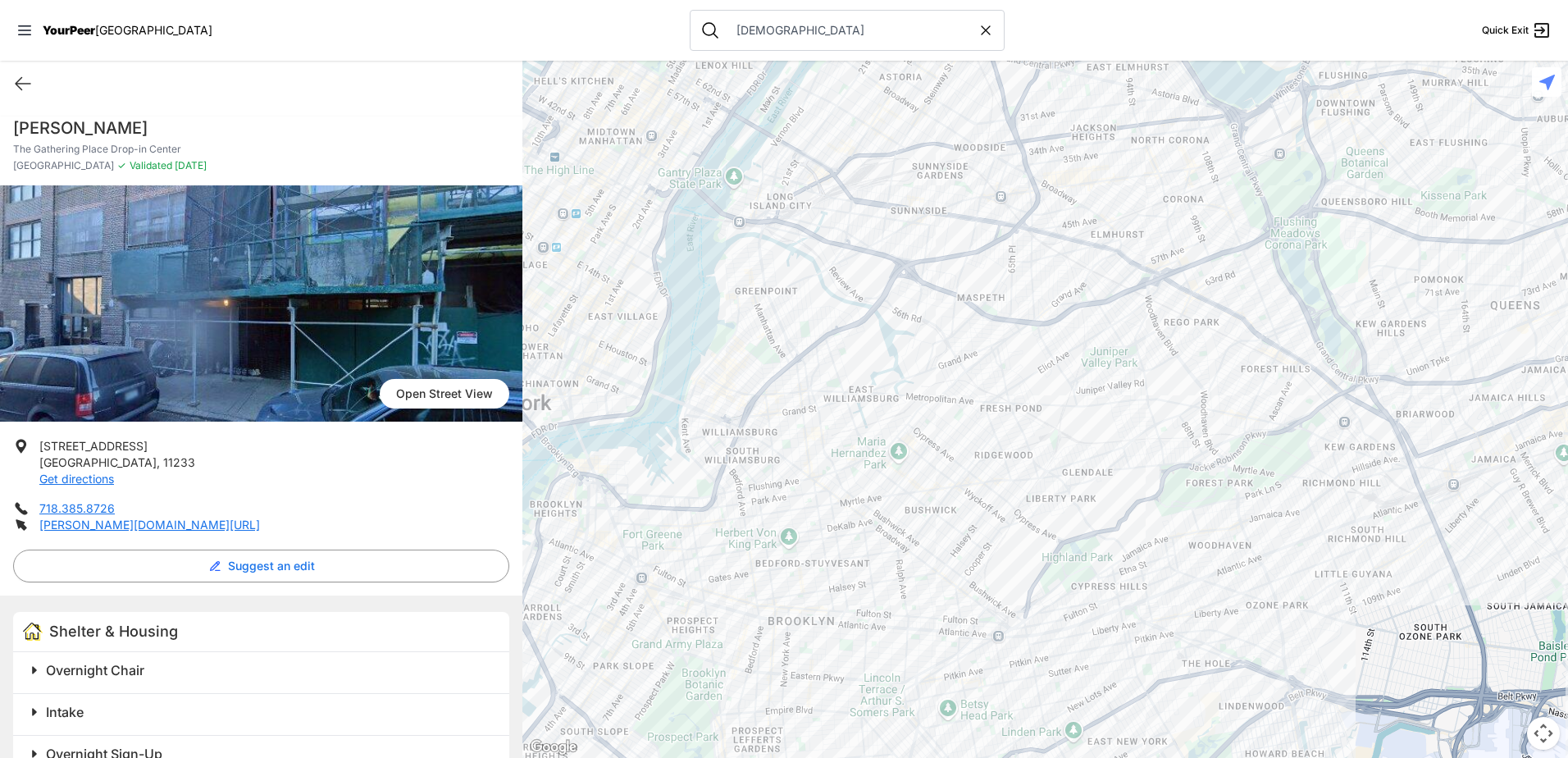
click at [1212, 654] on div at bounding box center [1045, 409] width 1046 height 698
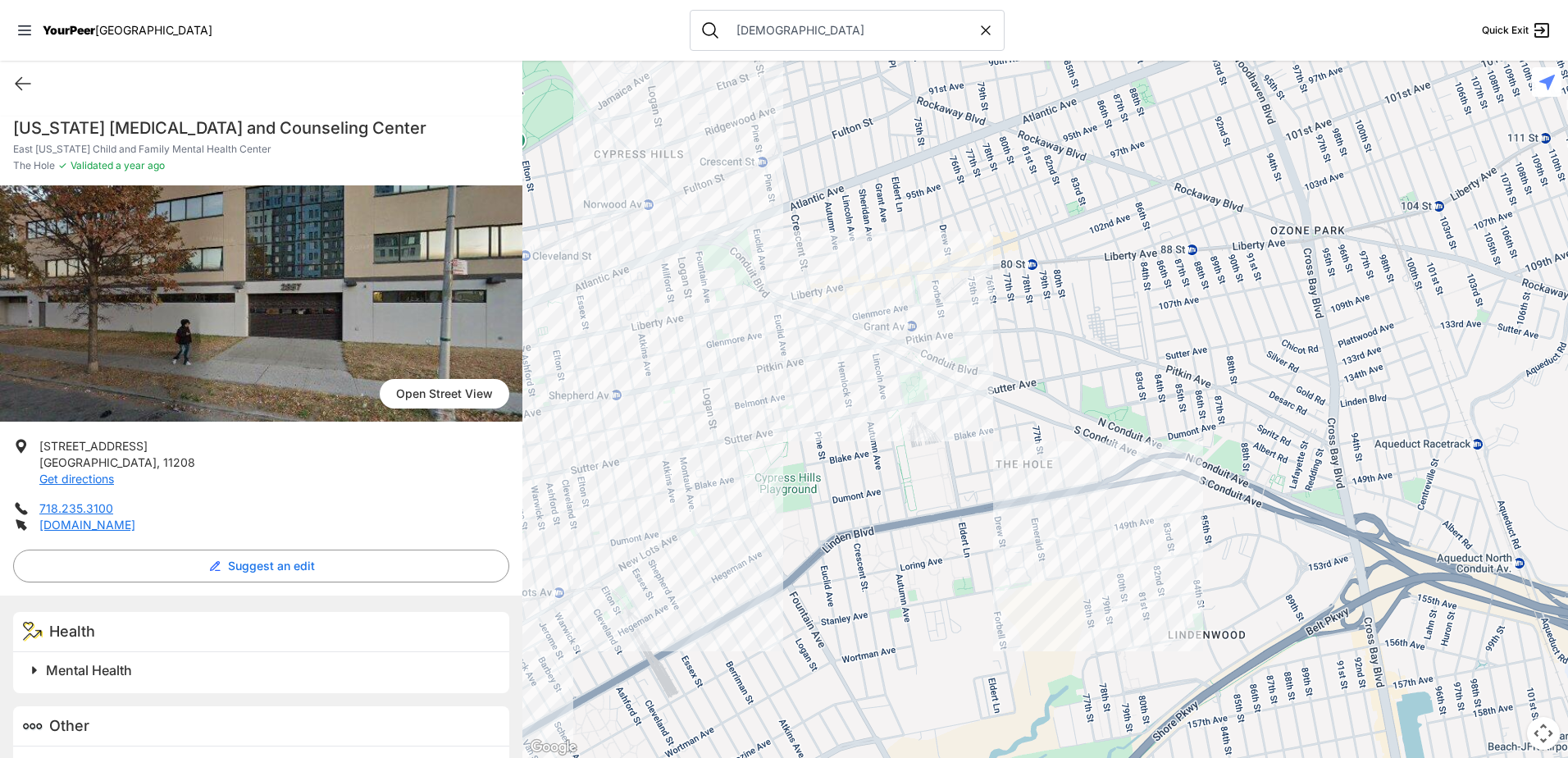
drag, startPoint x: 1108, startPoint y: 448, endPoint x: 1127, endPoint y: 654, distance: 206.9
click at [1127, 654] on div at bounding box center [1045, 409] width 1046 height 698
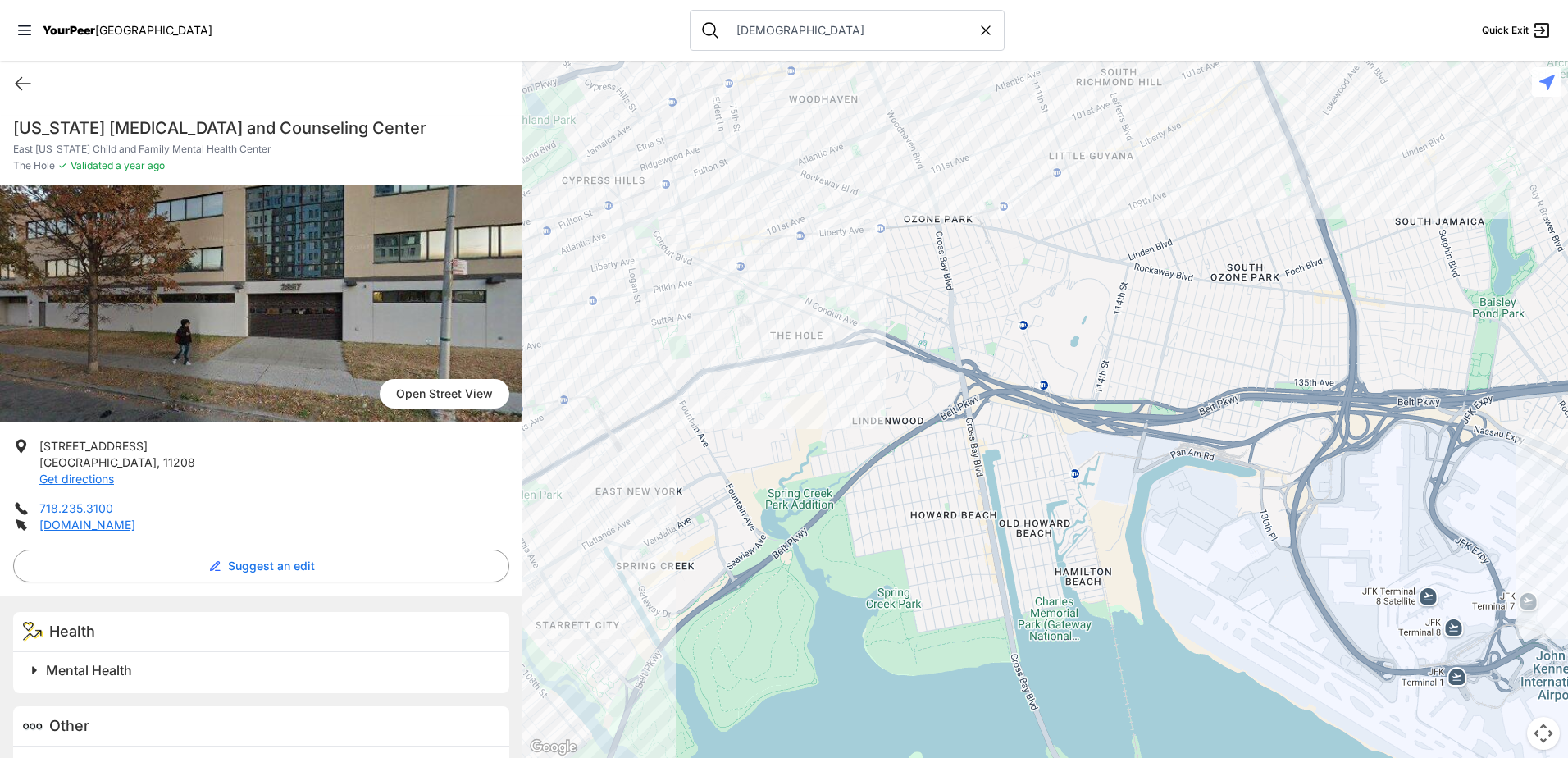
drag, startPoint x: 1115, startPoint y: 679, endPoint x: 830, endPoint y: 460, distance: 359.4
click at [830, 460] on div at bounding box center [1045, 409] width 1046 height 698
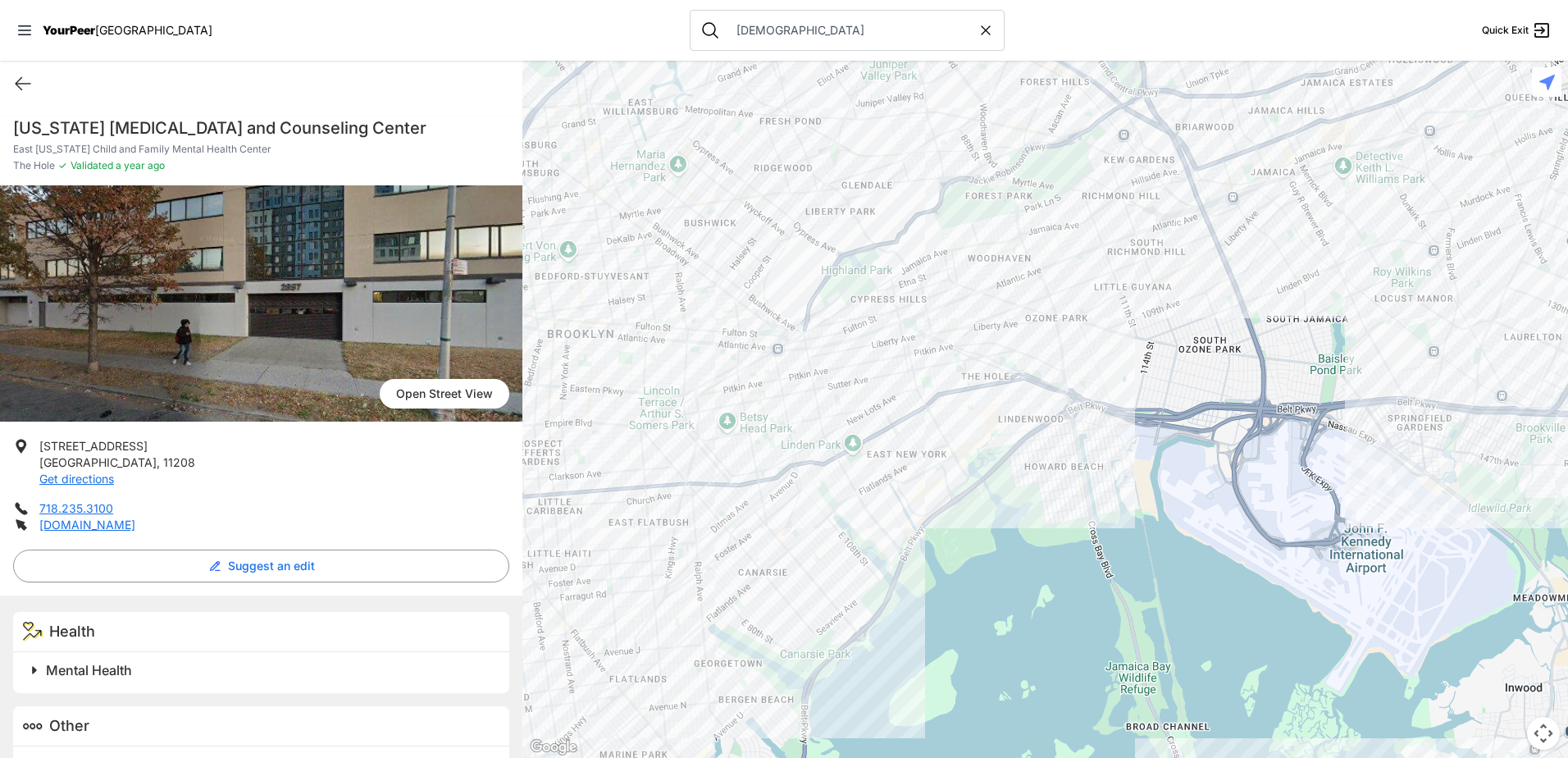
drag, startPoint x: 991, startPoint y: 503, endPoint x: 1089, endPoint y: 460, distance: 107.0
click at [1089, 460] on div at bounding box center [1045, 409] width 1046 height 698
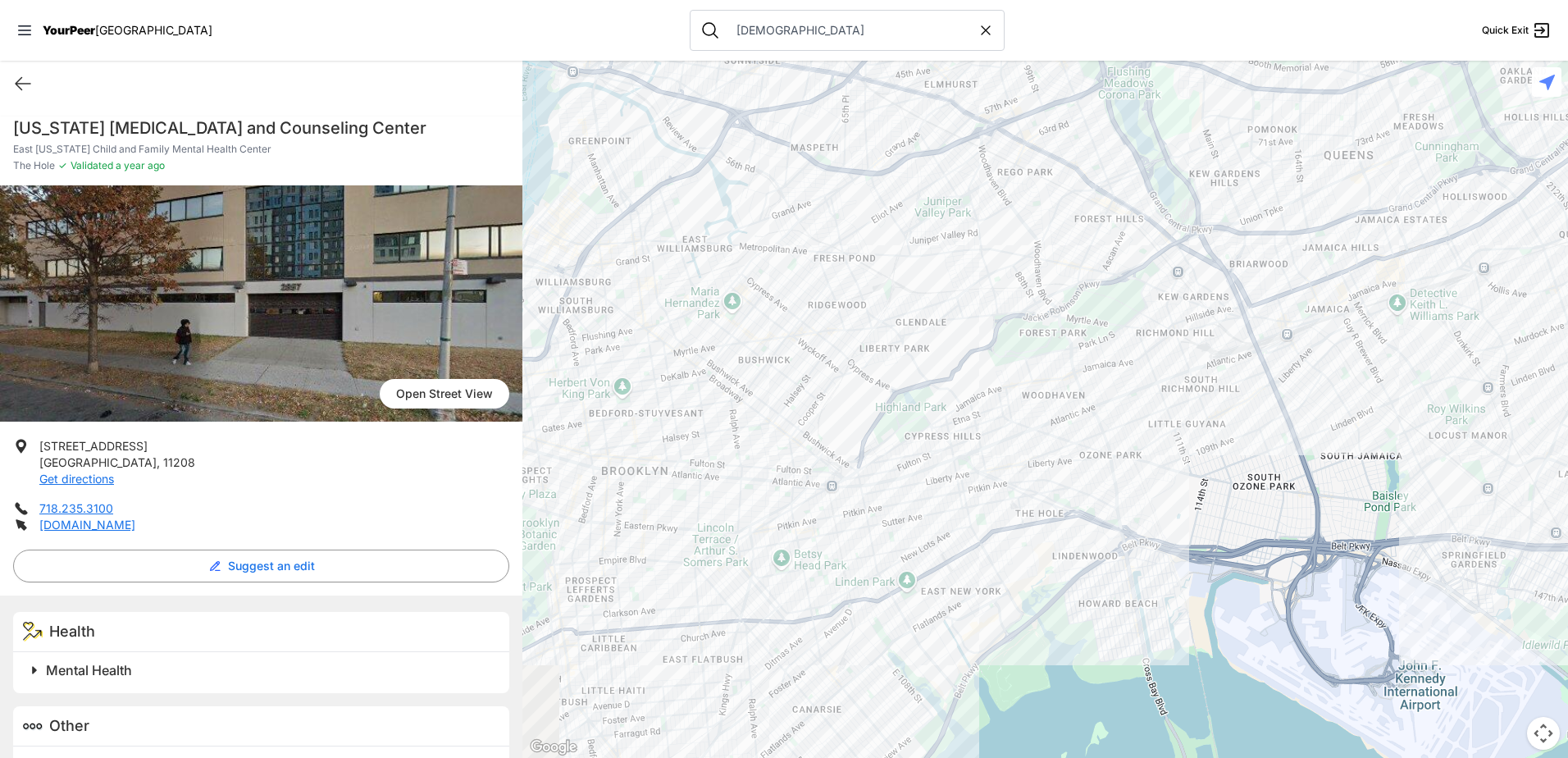
drag, startPoint x: 1003, startPoint y: 435, endPoint x: 1063, endPoint y: 588, distance: 164.3
click at [1063, 588] on div at bounding box center [1045, 409] width 1046 height 698
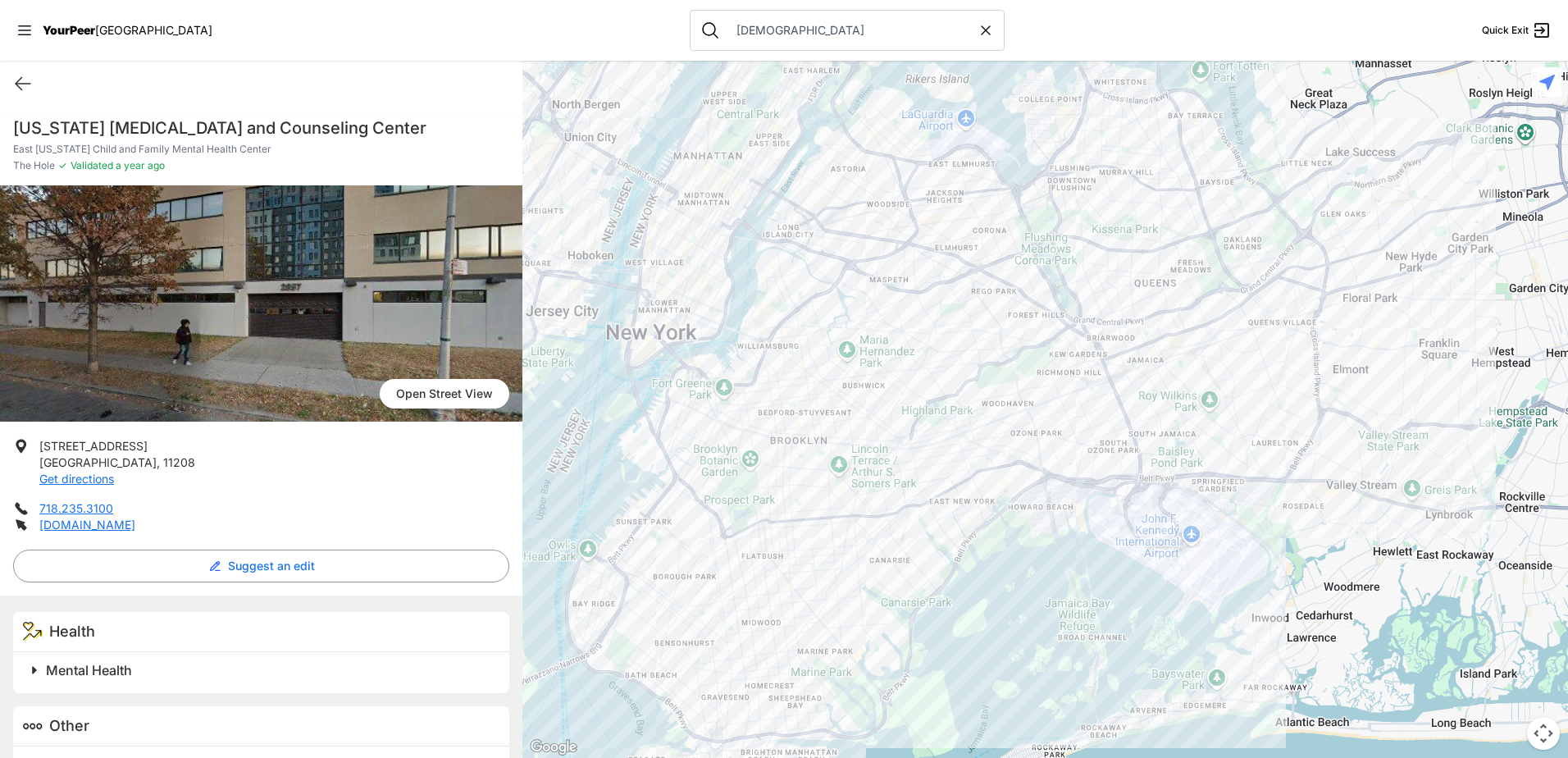
drag, startPoint x: 926, startPoint y: 258, endPoint x: 899, endPoint y: 331, distance: 77.8
click at [899, 331] on div at bounding box center [1045, 409] width 1046 height 698
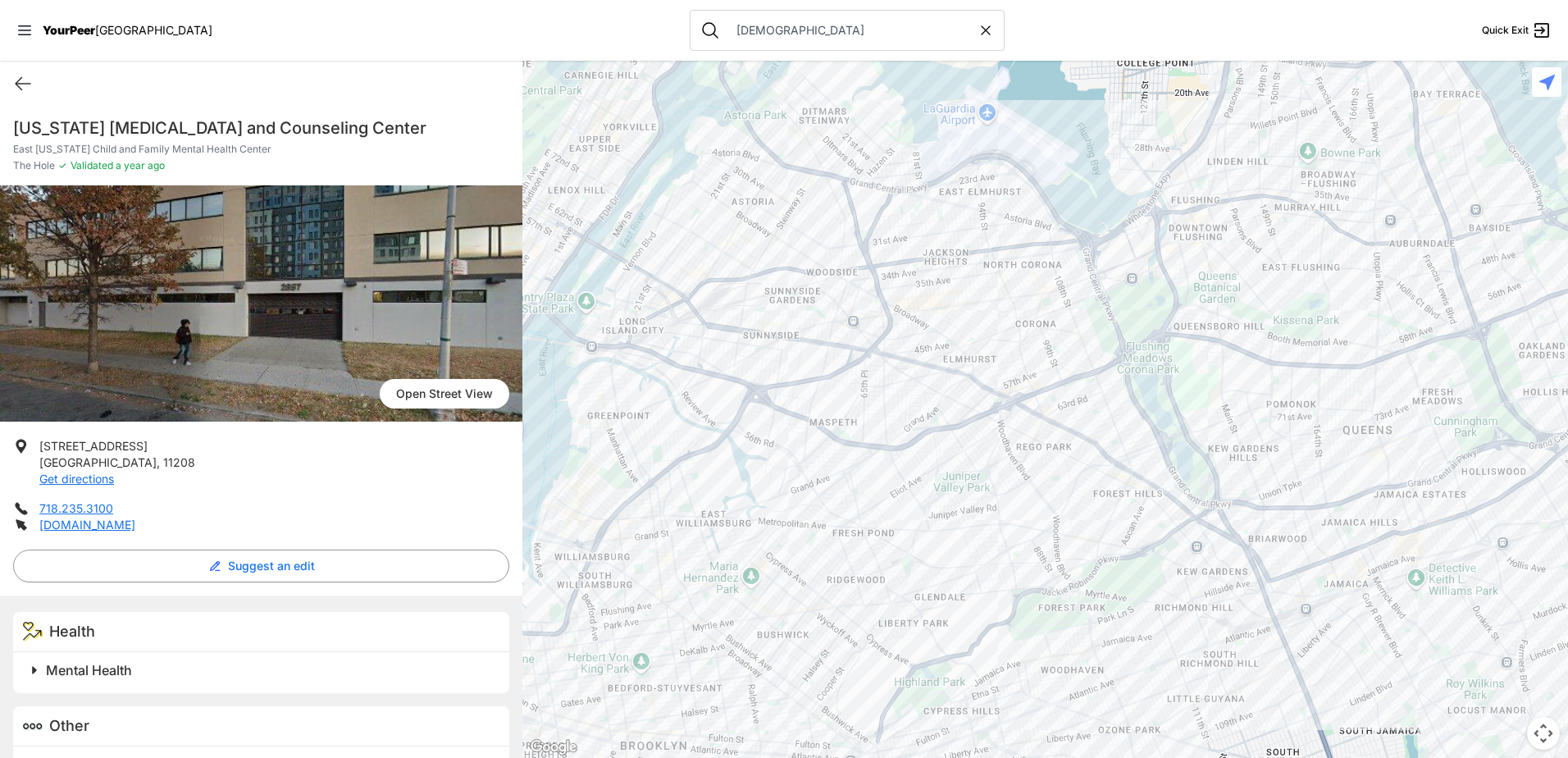
click at [928, 304] on div at bounding box center [1045, 409] width 1046 height 698
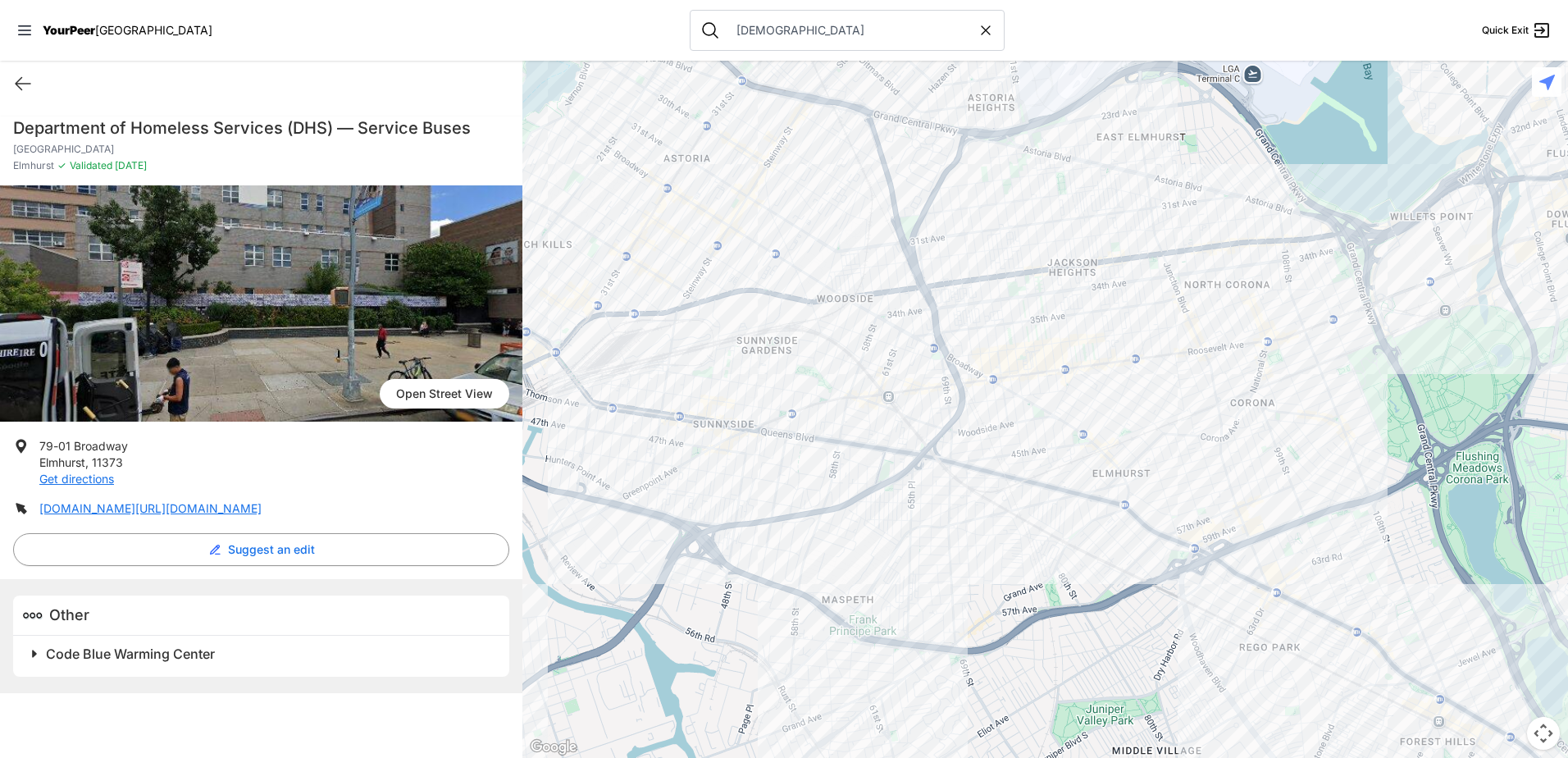
click at [1060, 325] on div at bounding box center [1045, 409] width 1046 height 698
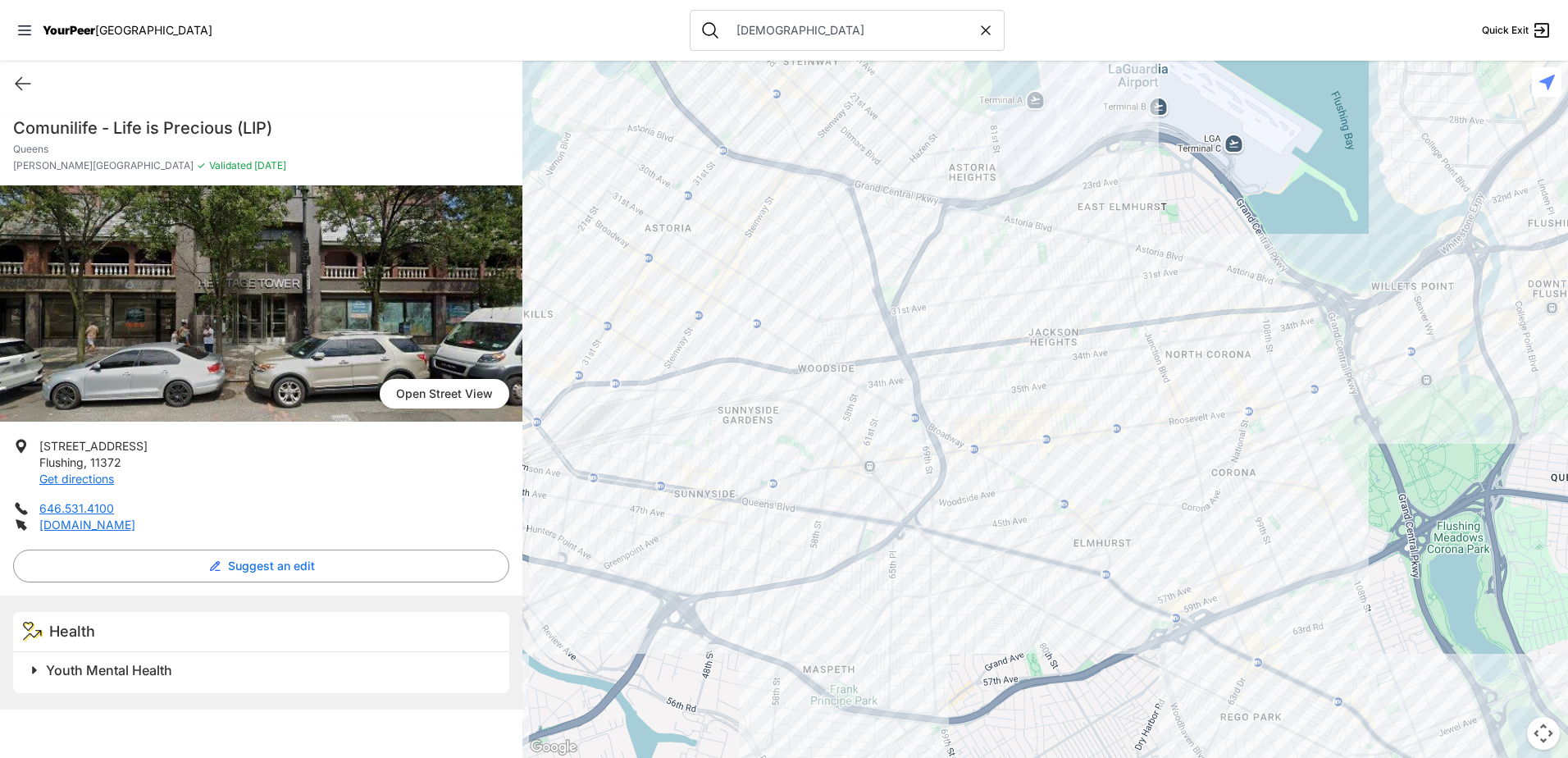
click at [873, 307] on div at bounding box center [1045, 409] width 1046 height 698
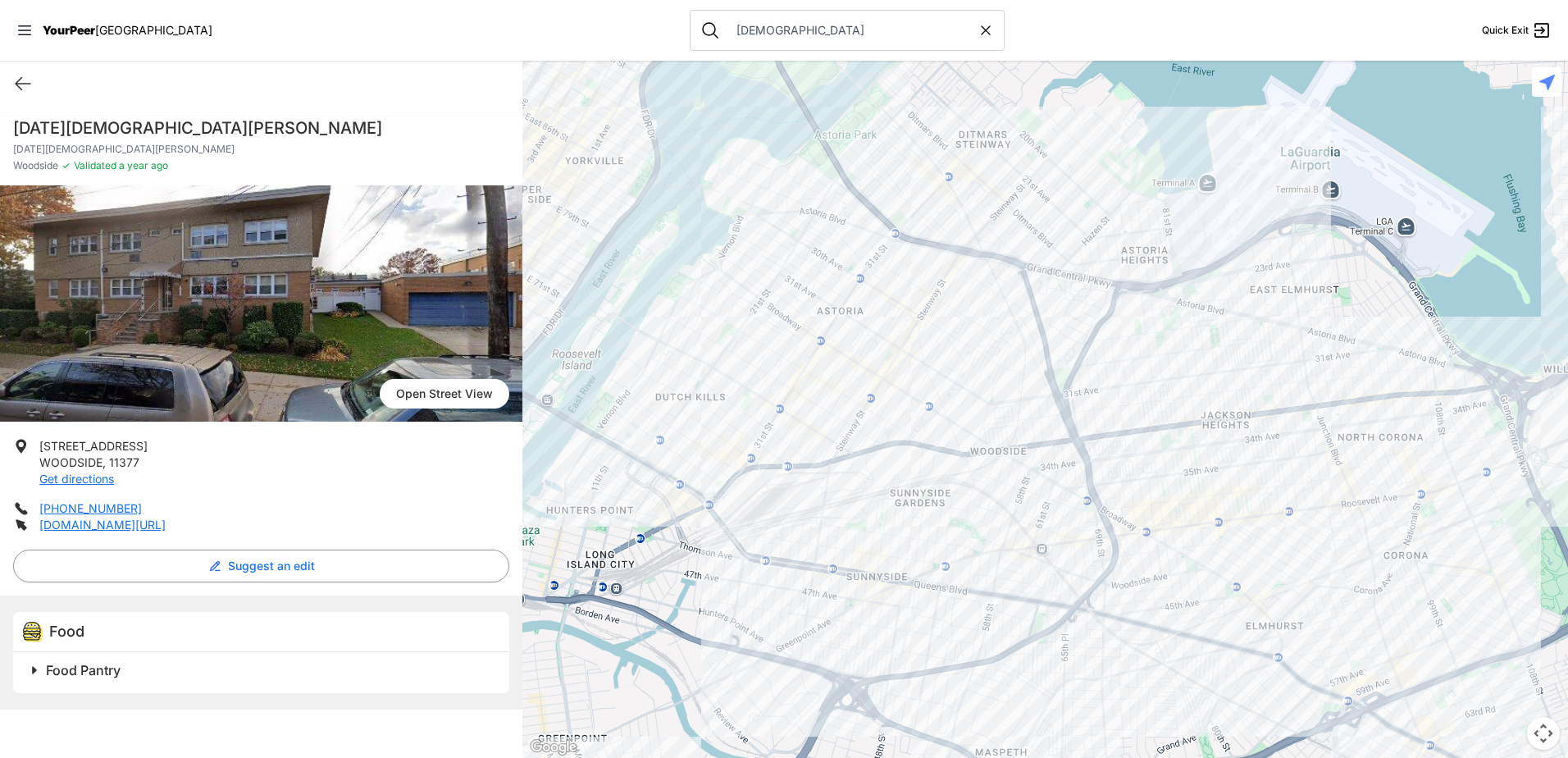
click at [1048, 517] on div at bounding box center [1045, 409] width 1046 height 698
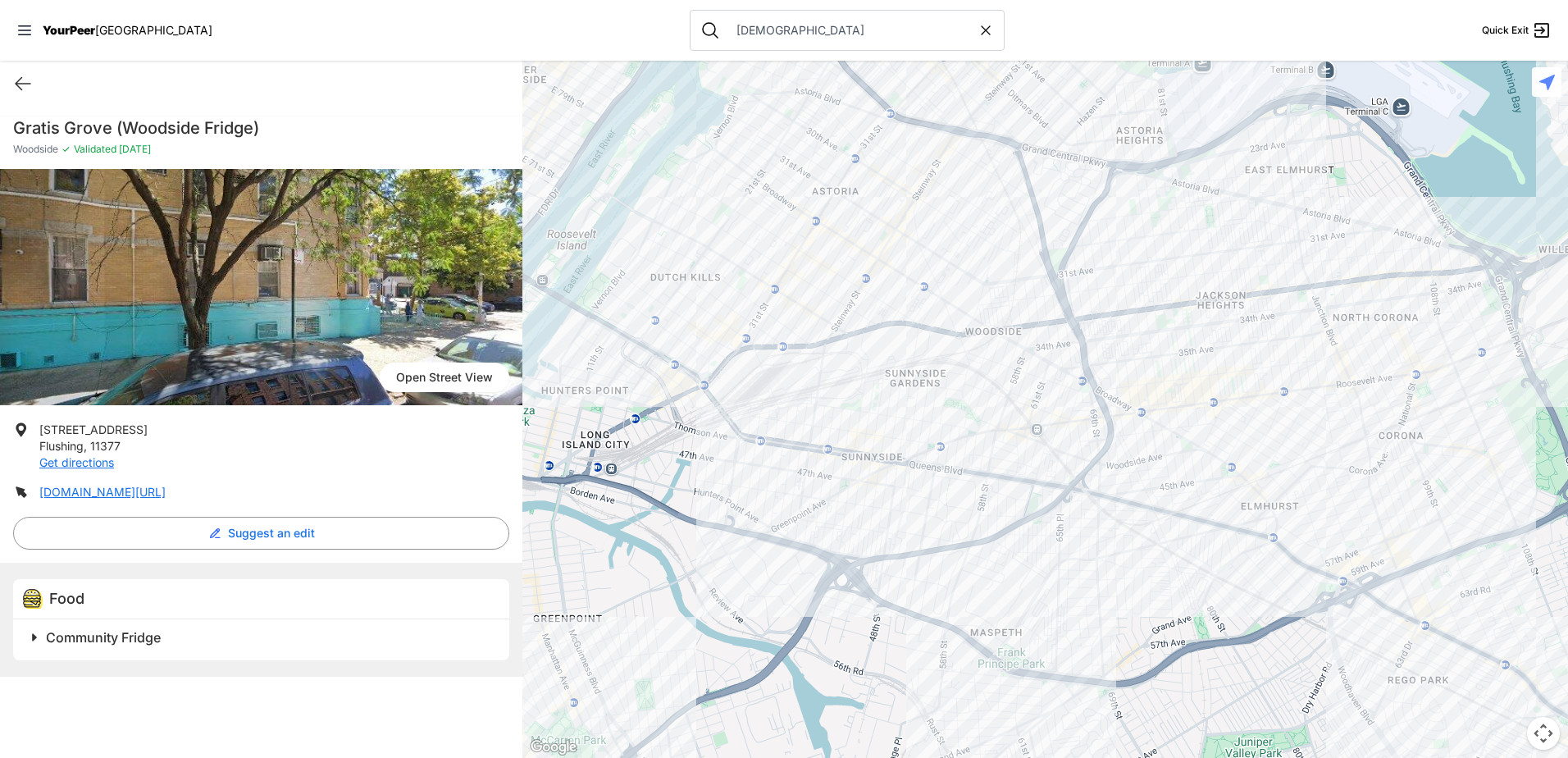
click at [1010, 416] on div at bounding box center [1045, 409] width 1046 height 698
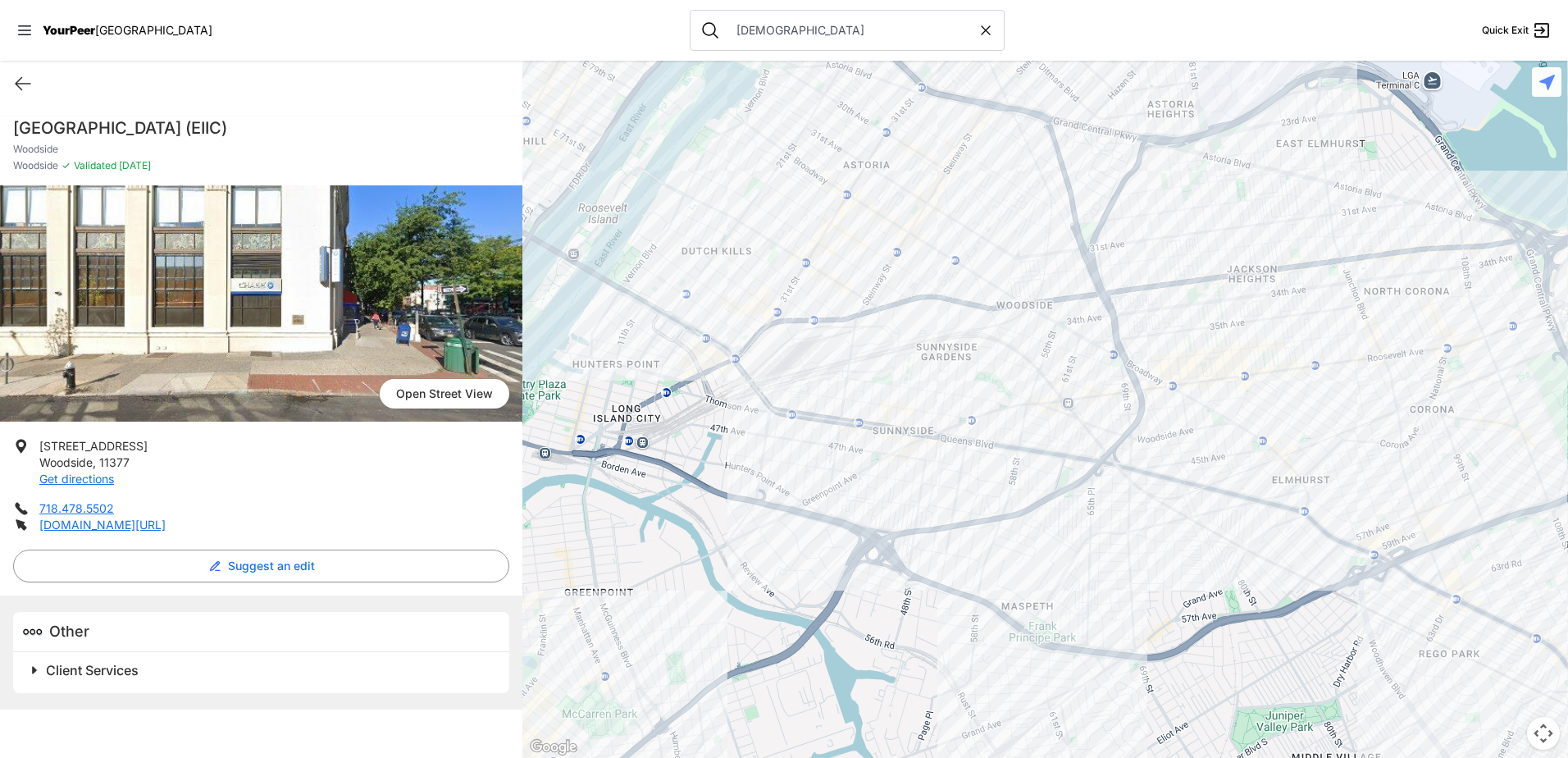
click at [923, 410] on div at bounding box center [1045, 409] width 1046 height 698
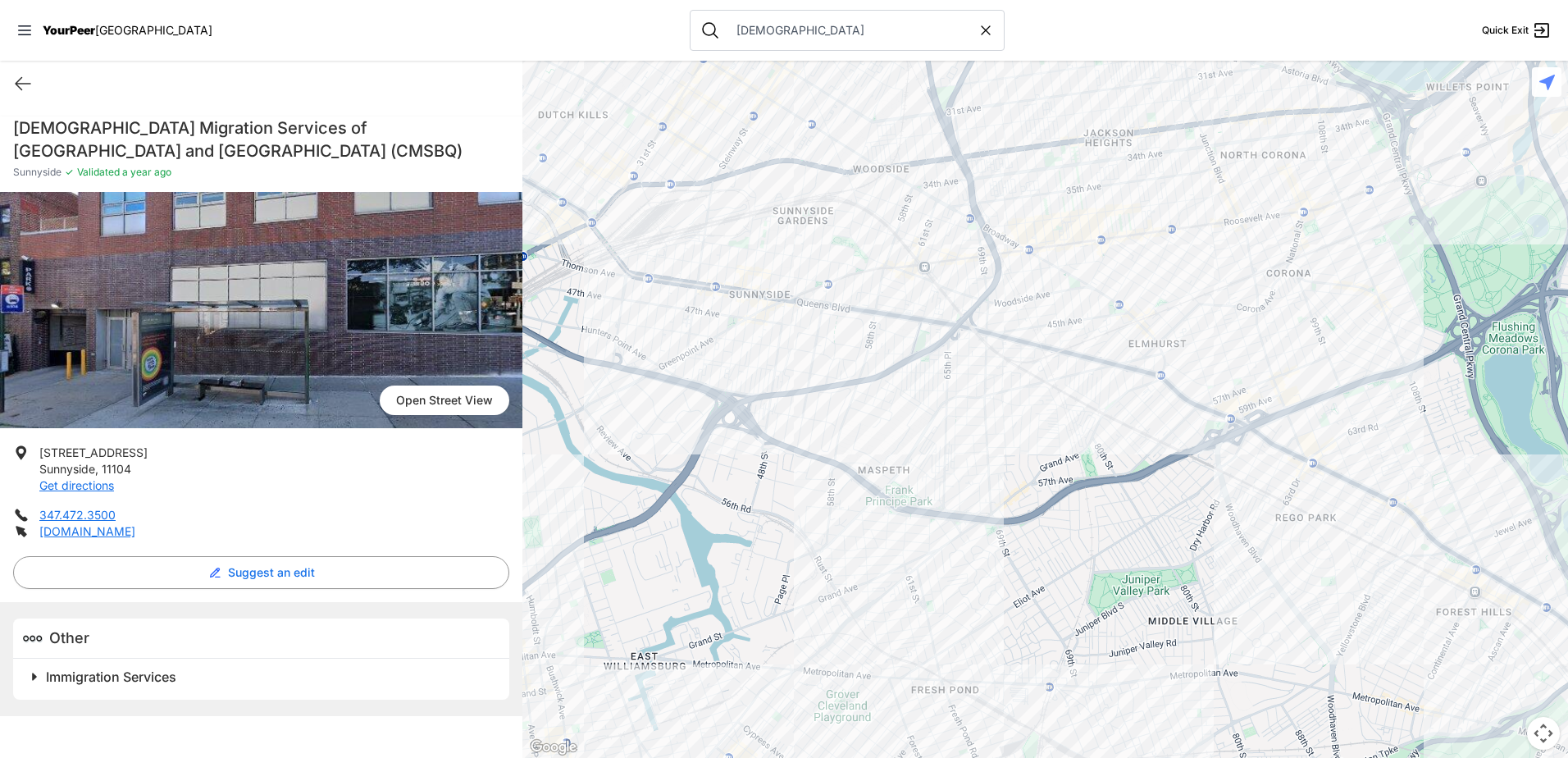
drag, startPoint x: 1240, startPoint y: 533, endPoint x: 965, endPoint y: 411, distance: 300.8
click at [965, 411] on div at bounding box center [1045, 409] width 1046 height 698
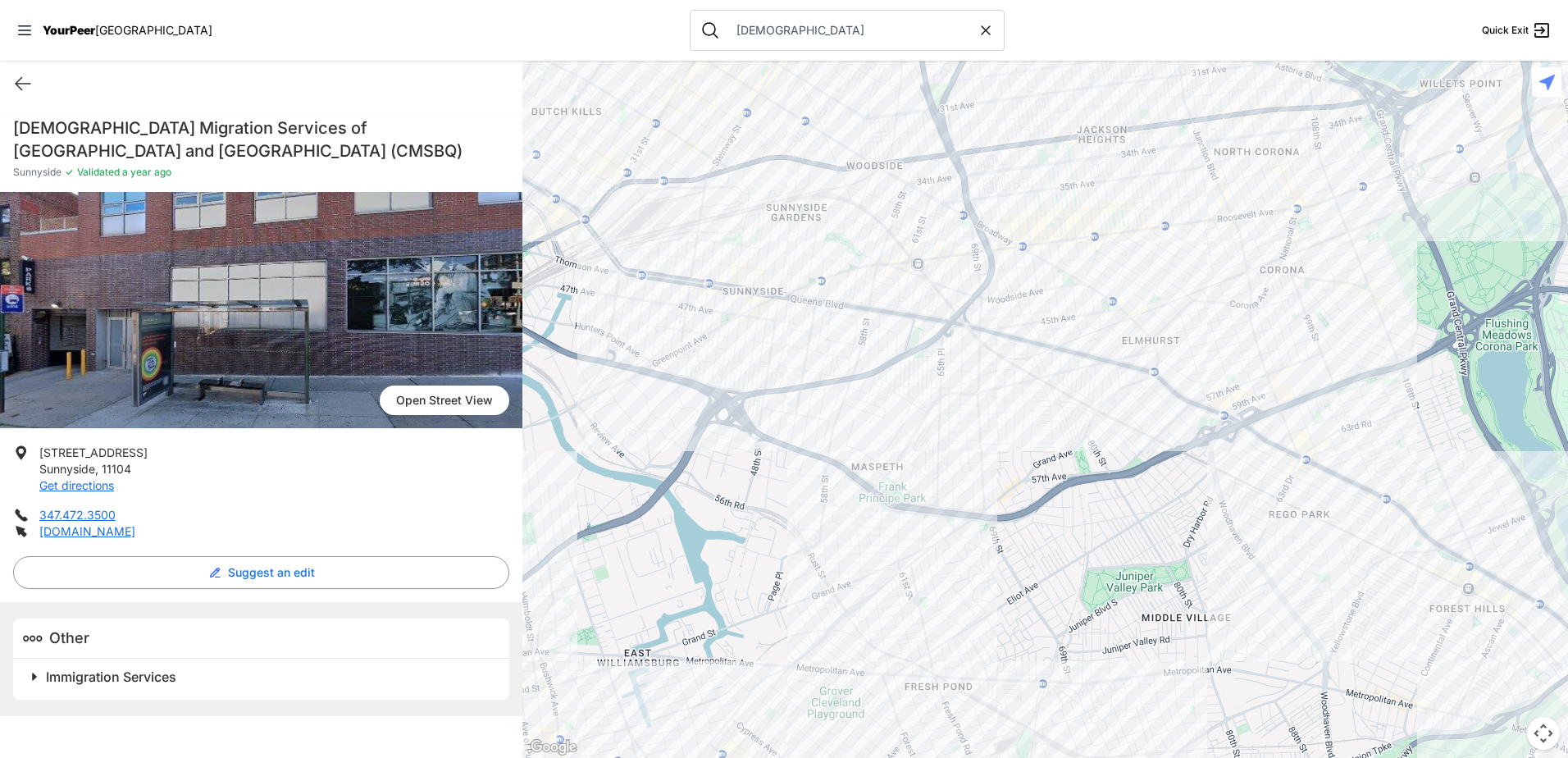
click at [965, 411] on div at bounding box center [1045, 409] width 1046 height 698
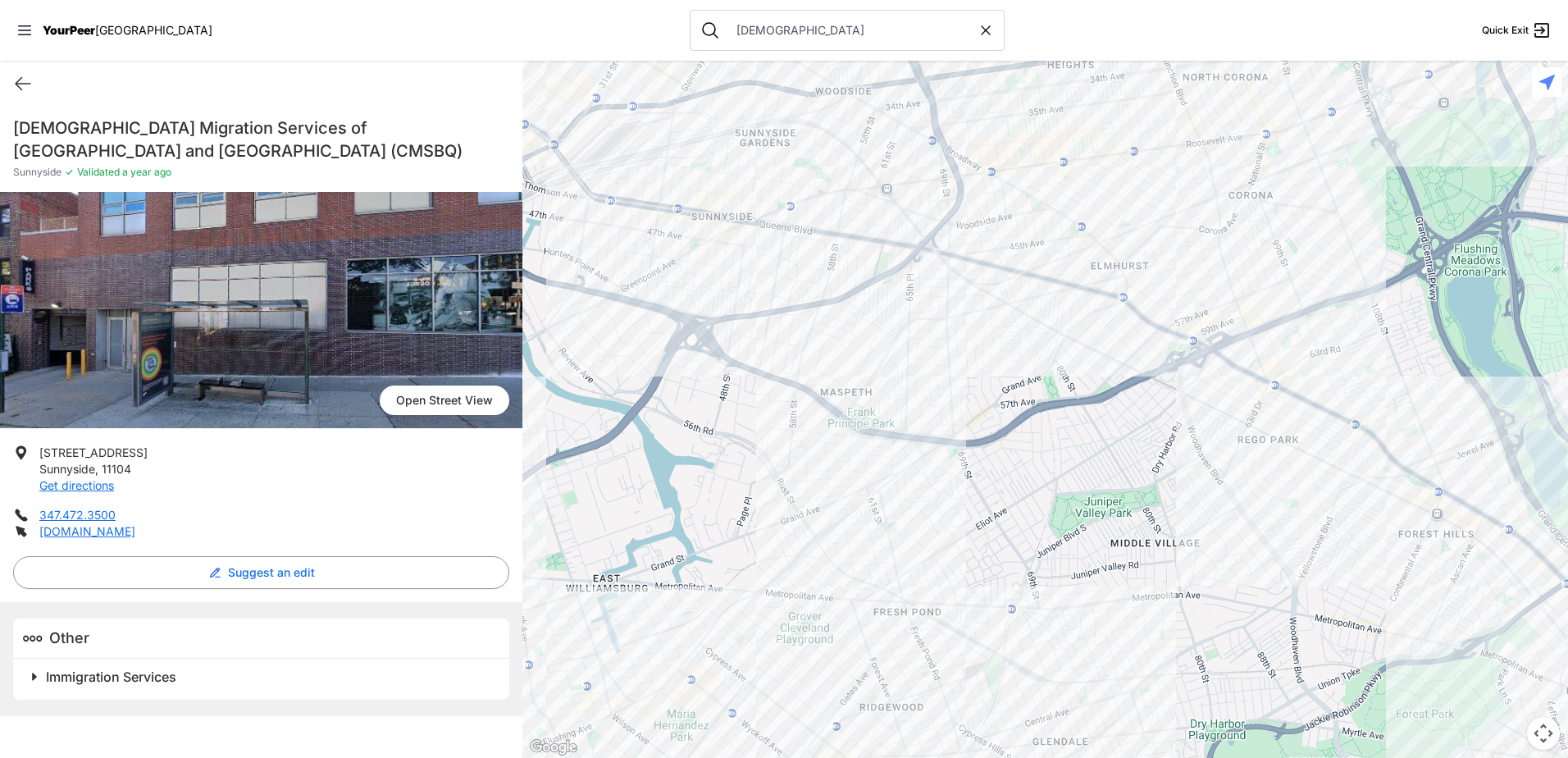
drag, startPoint x: 1214, startPoint y: 493, endPoint x: 1087, endPoint y: 398, distance: 158.6
click at [1087, 398] on div at bounding box center [1045, 409] width 1046 height 698
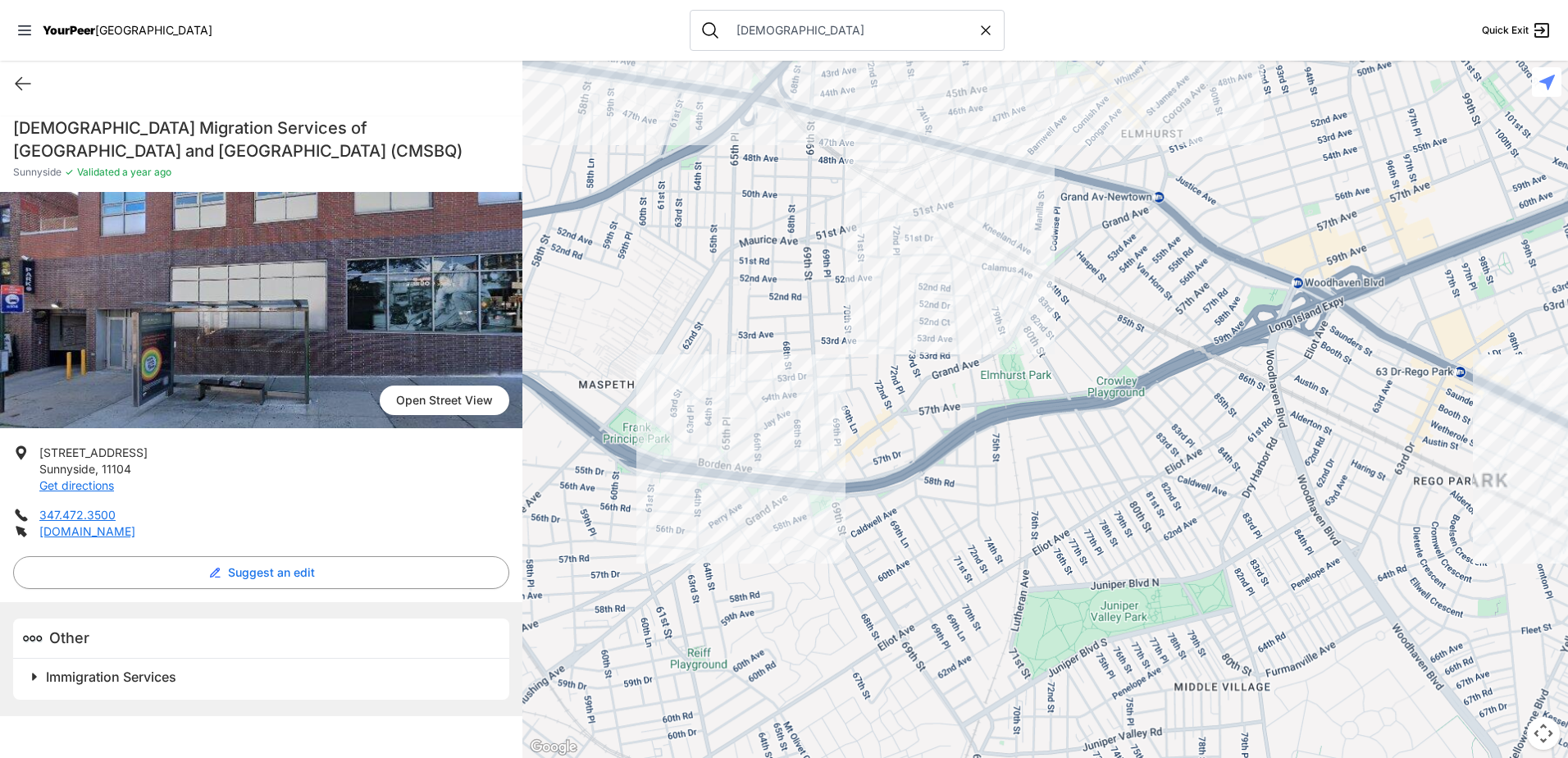
click at [1087, 398] on div at bounding box center [1045, 409] width 1046 height 698
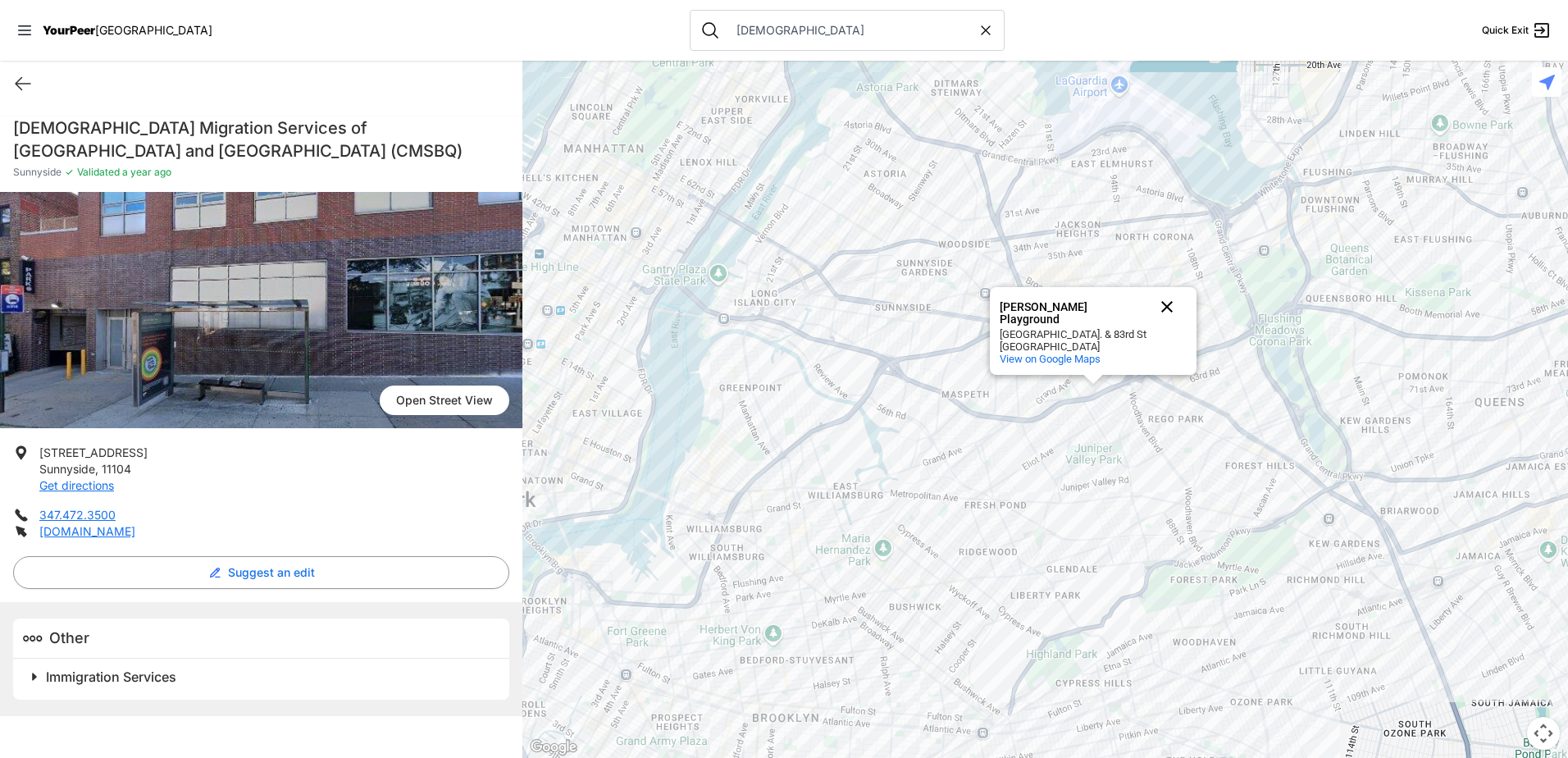
click at [1163, 304] on button "Close" at bounding box center [1167, 306] width 39 height 39
click at [988, 280] on div at bounding box center [1045, 409] width 1046 height 698
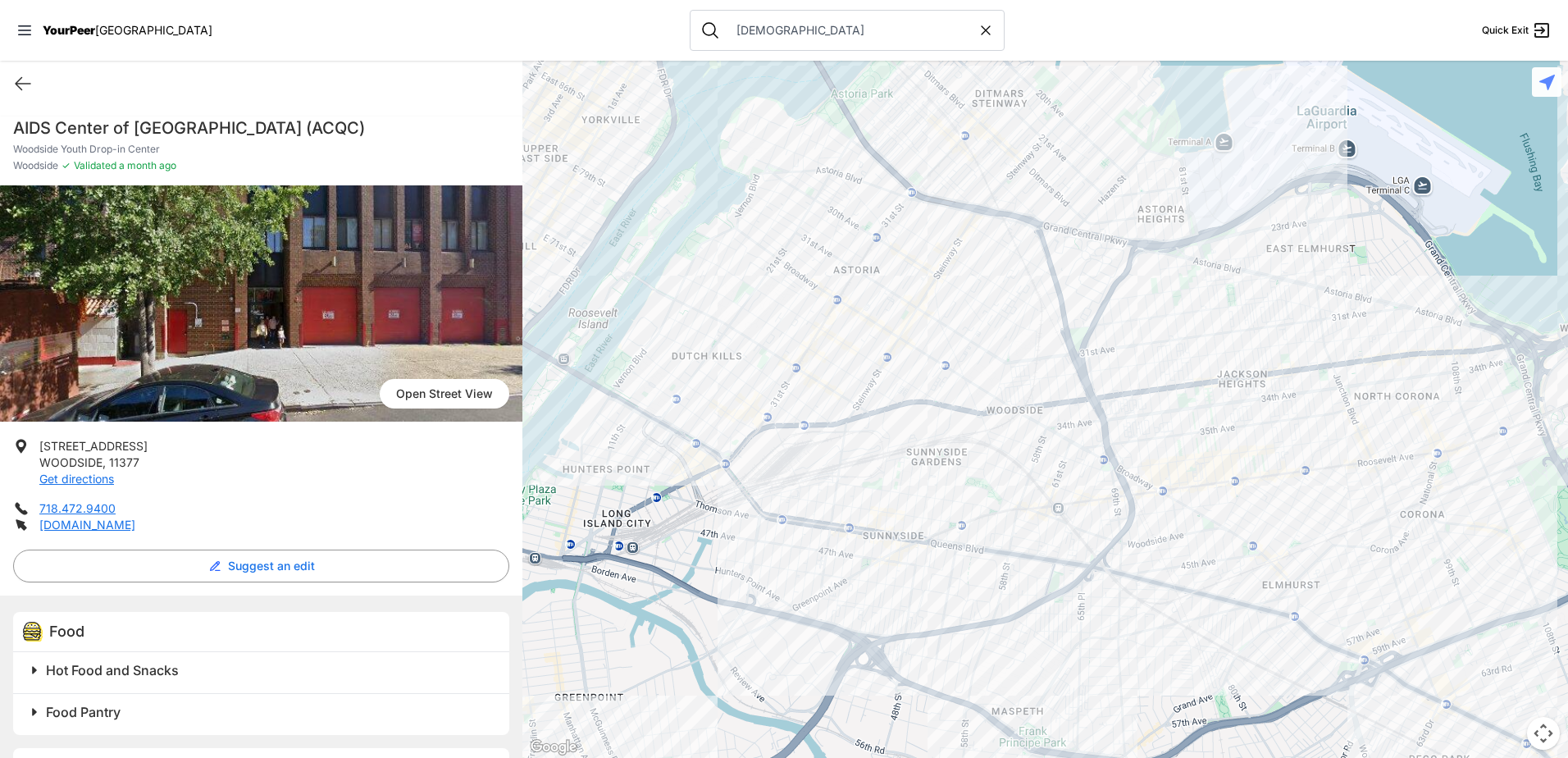
drag, startPoint x: 1199, startPoint y: 218, endPoint x: 1234, endPoint y: 297, distance: 86.4
click at [1216, 321] on div at bounding box center [1045, 409] width 1046 height 698
drag, startPoint x: 1234, startPoint y: 297, endPoint x: 1250, endPoint y: 272, distance: 29.7
click at [1238, 291] on div at bounding box center [1045, 409] width 1046 height 698
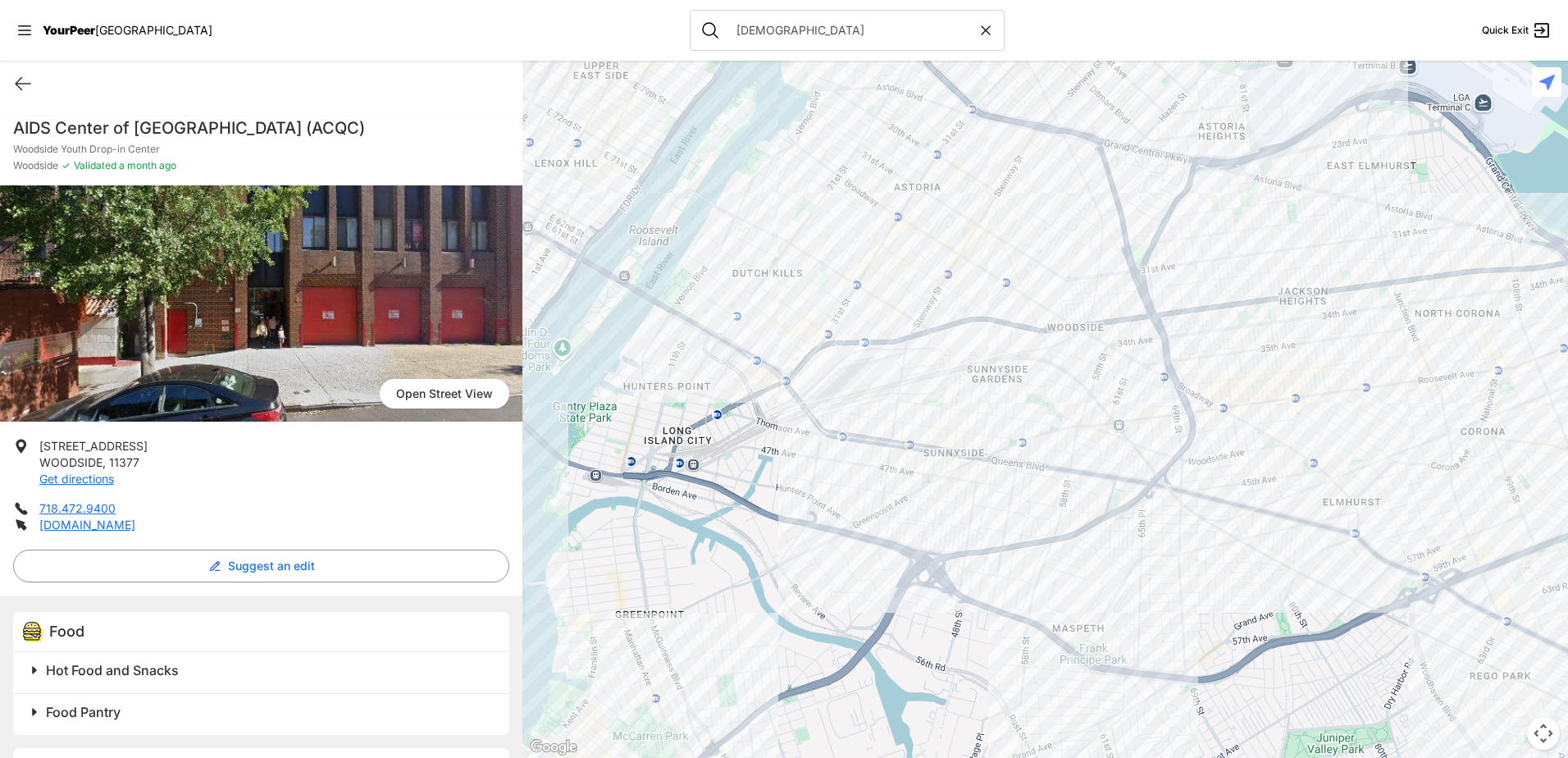
click at [846, 330] on div at bounding box center [1045, 409] width 1046 height 698
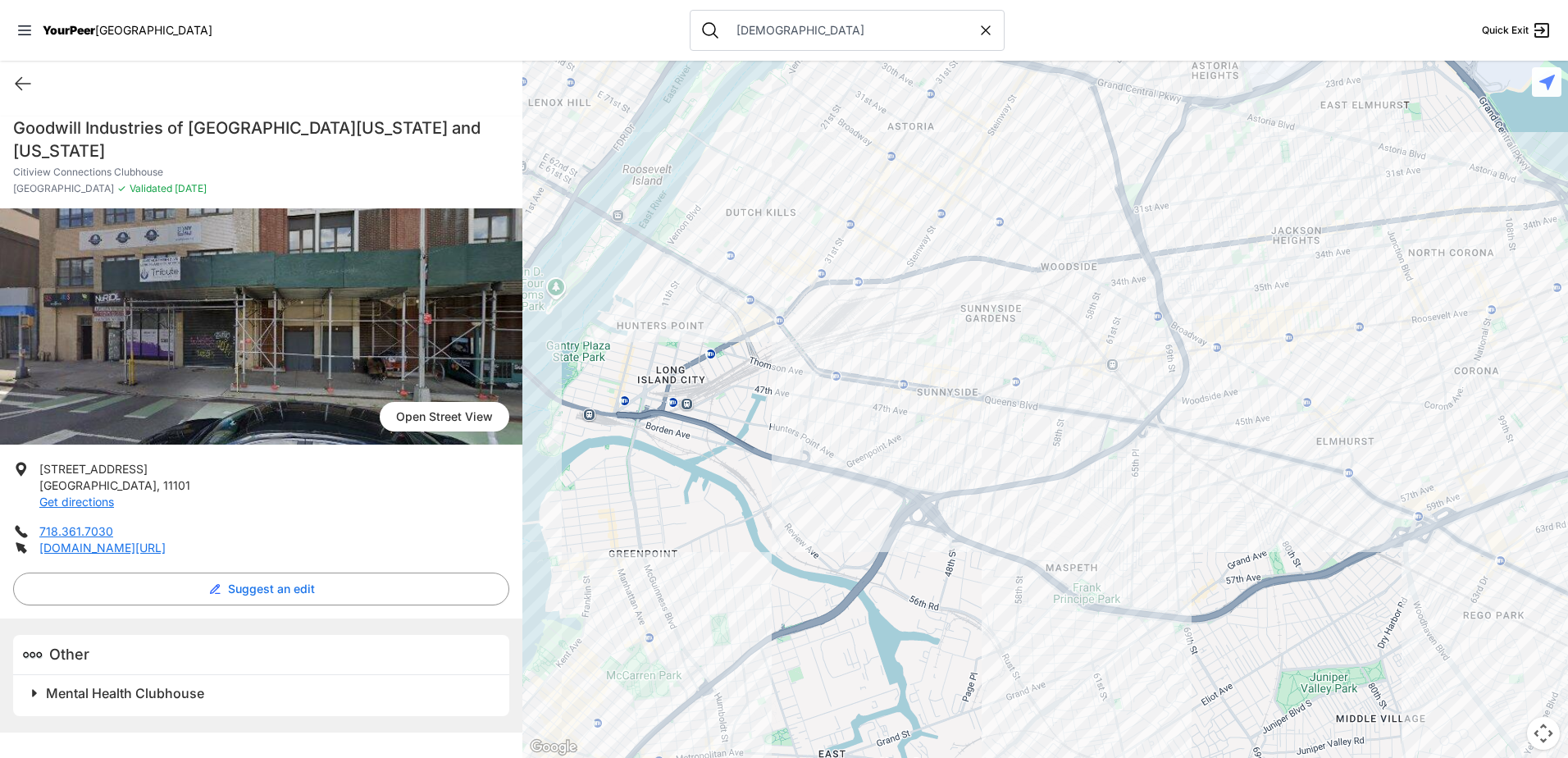
drag, startPoint x: 1159, startPoint y: 428, endPoint x: 991, endPoint y: 345, distance: 187.4
click at [991, 345] on div at bounding box center [1045, 409] width 1046 height 698
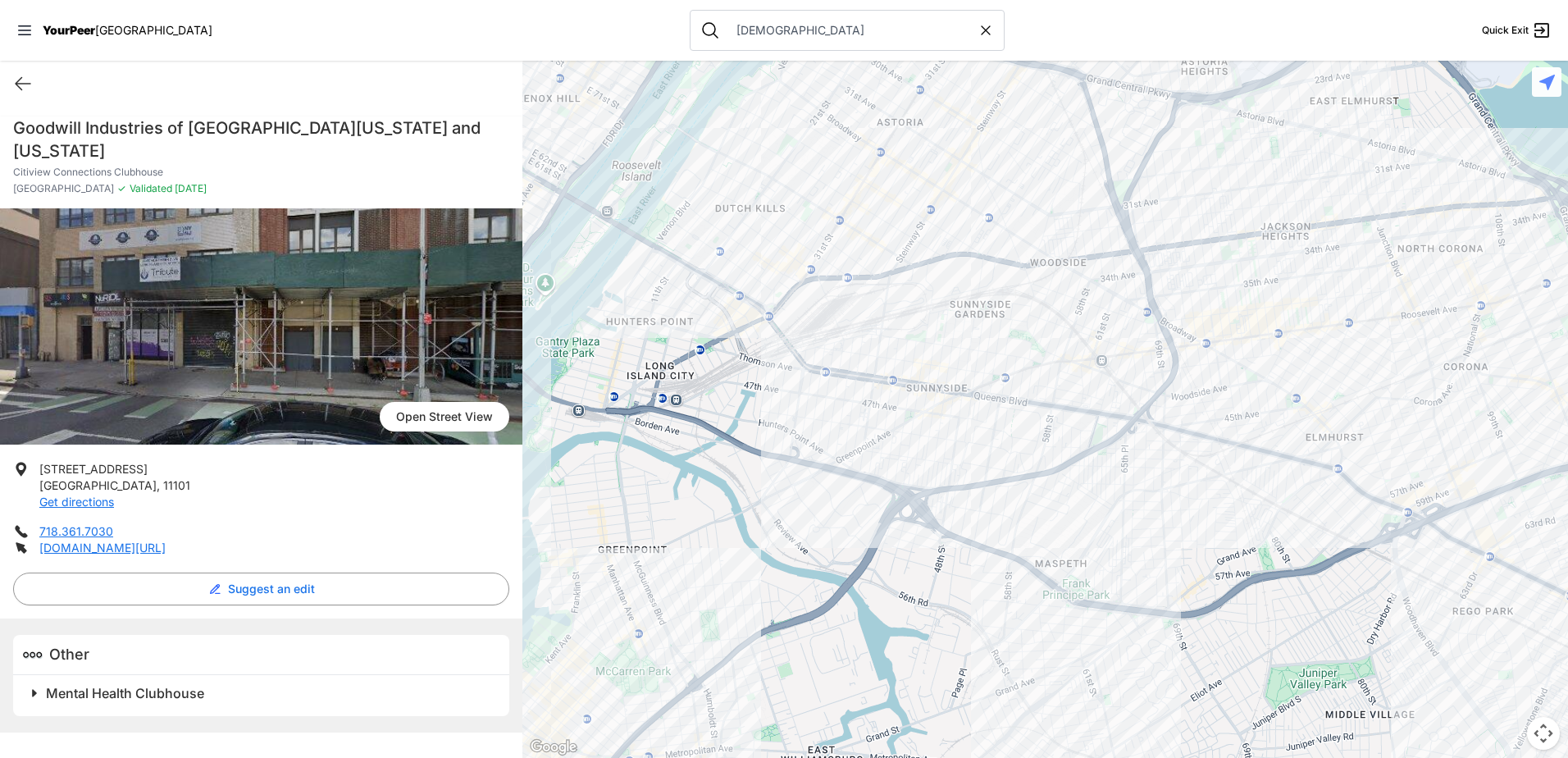
click at [1099, 360] on div at bounding box center [1045, 409] width 1046 height 698
click at [1099, 356] on div at bounding box center [1045, 409] width 1046 height 698
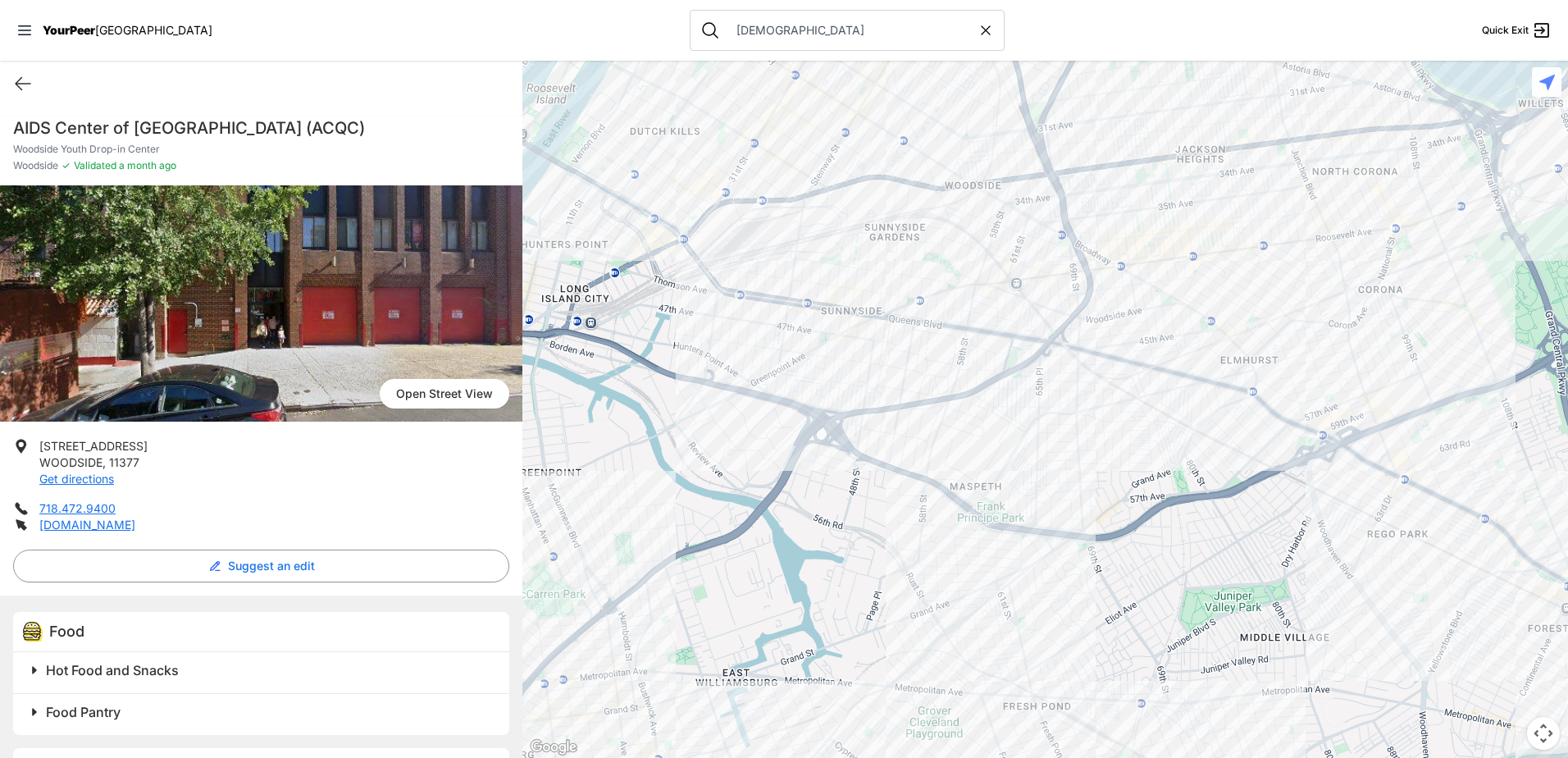
drag, startPoint x: 1135, startPoint y: 479, endPoint x: 1106, endPoint y: 362, distance: 120.5
click at [1106, 362] on div at bounding box center [1045, 409] width 1046 height 698
